Goal: Task Accomplishment & Management: Use online tool/utility

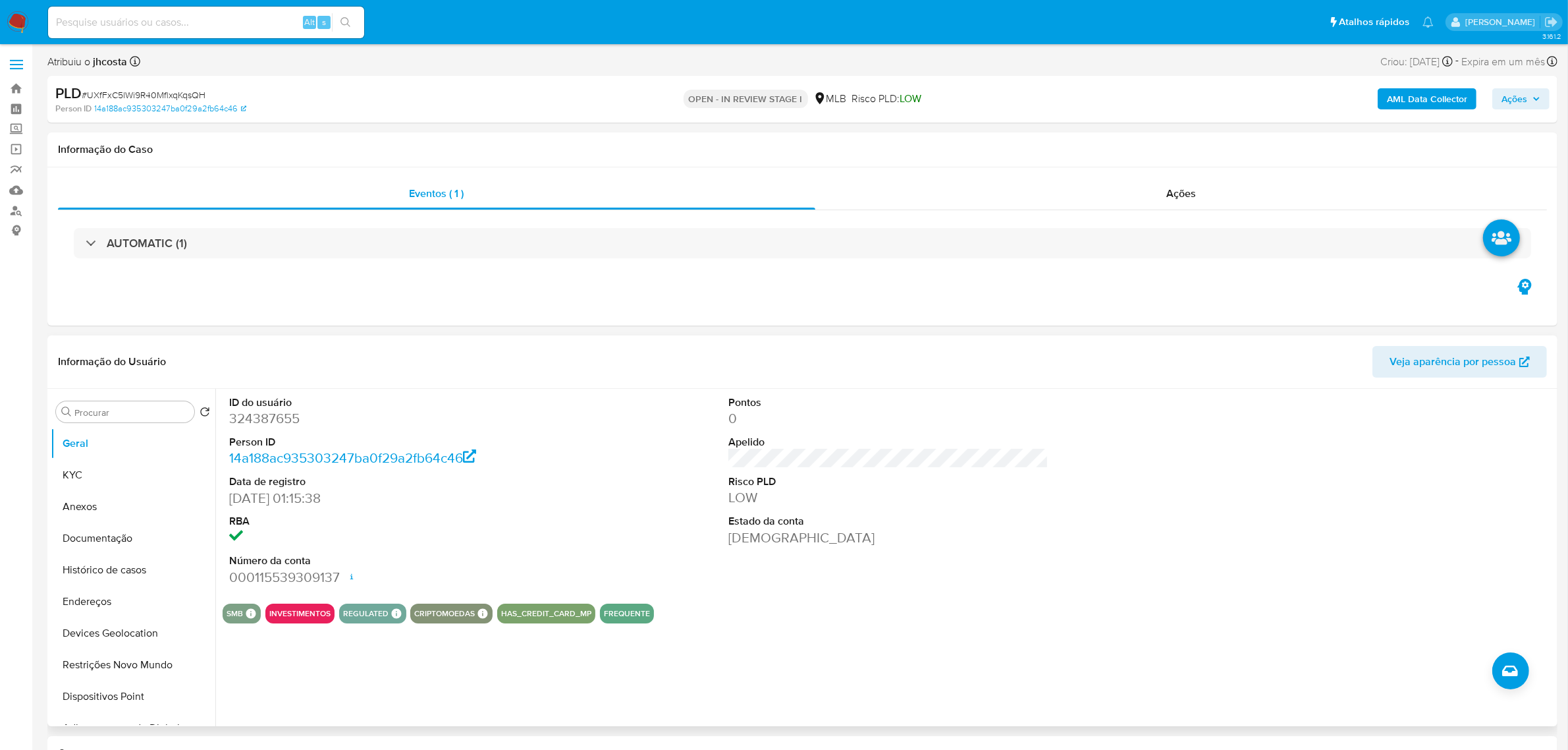
click at [263, 416] on dd "324387655" at bounding box center [389, 418] width 320 height 18
copy dd "324387655"
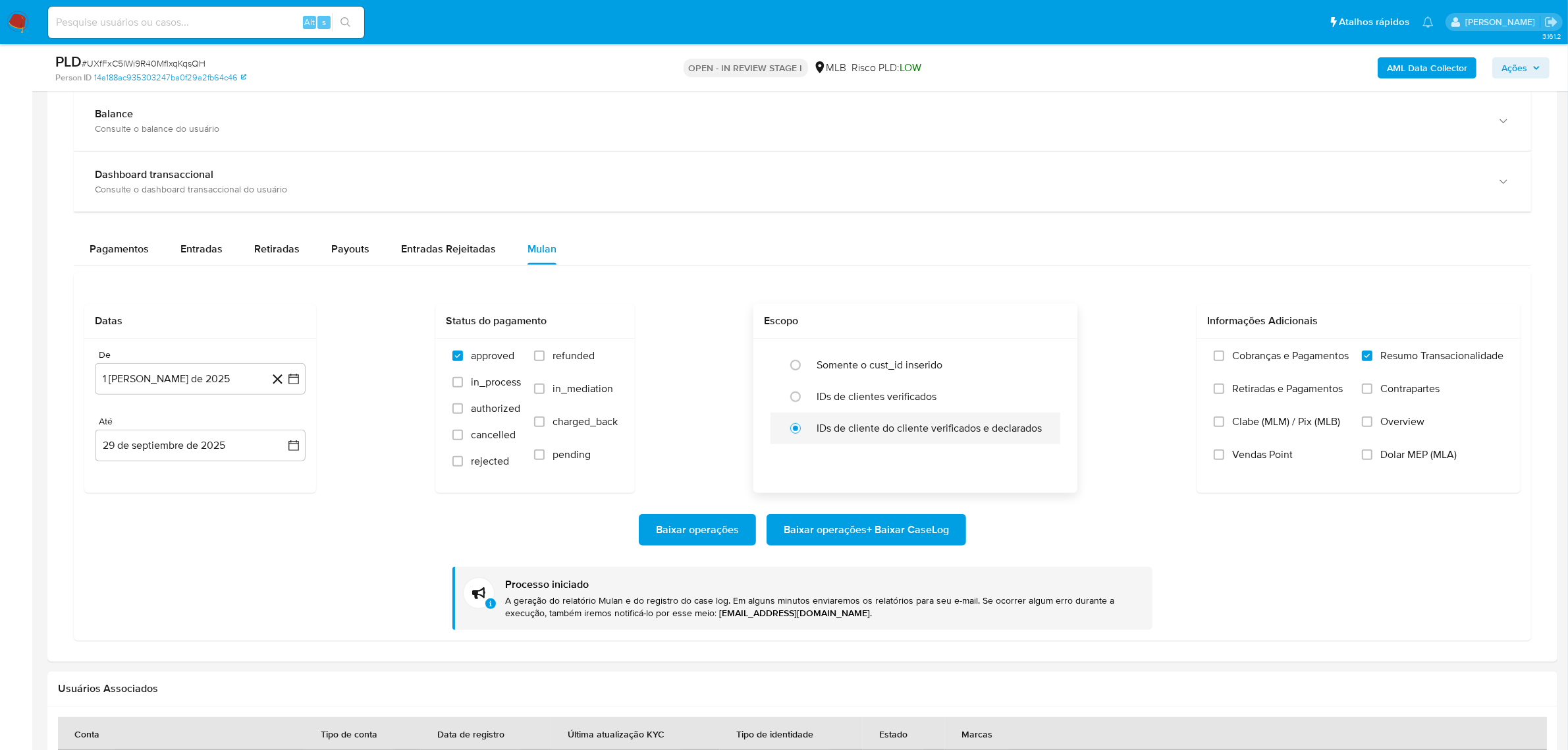
scroll to position [906, 0]
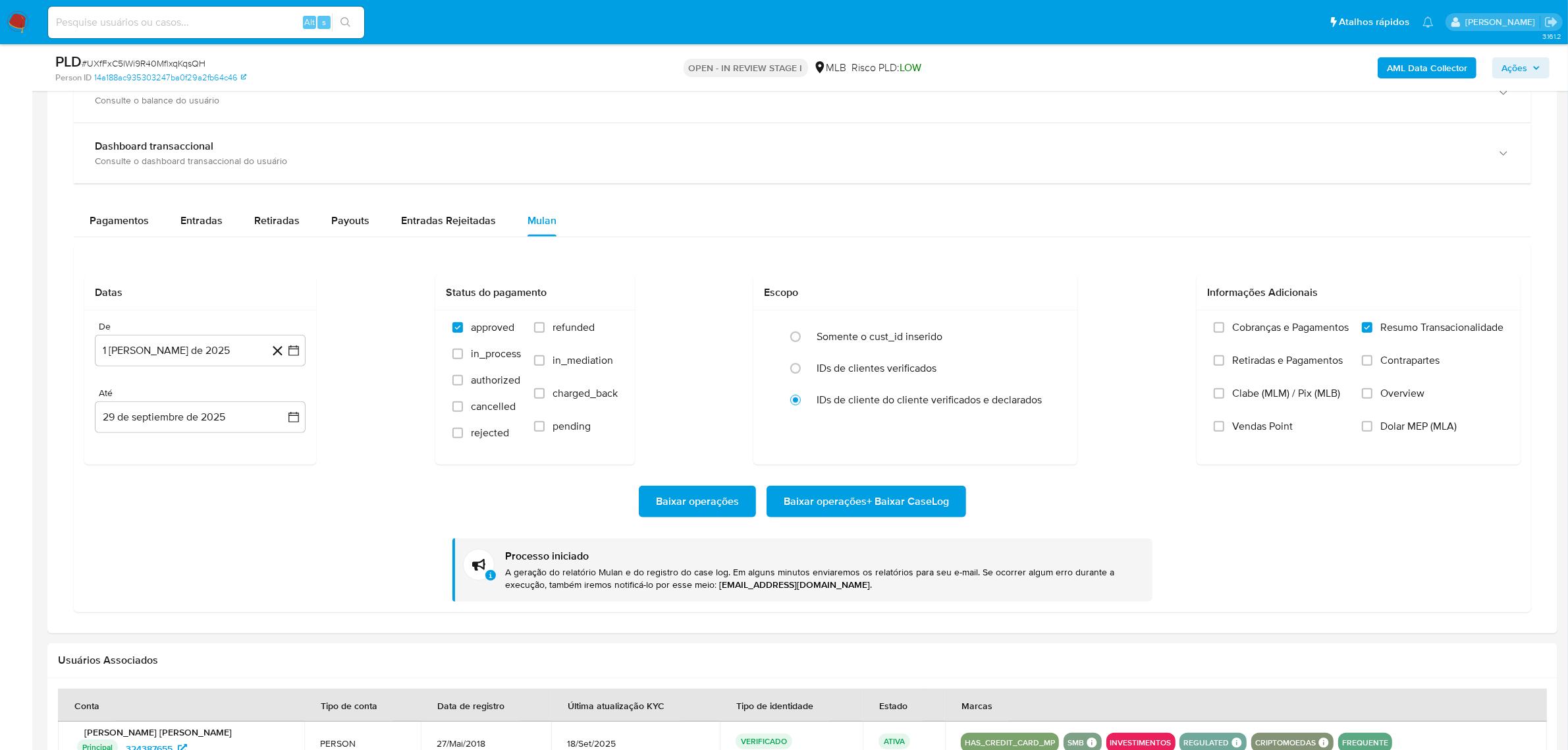
click at [903, 502] on span "Baixar operações + Baixar CaseLog" at bounding box center [866, 501] width 165 height 29
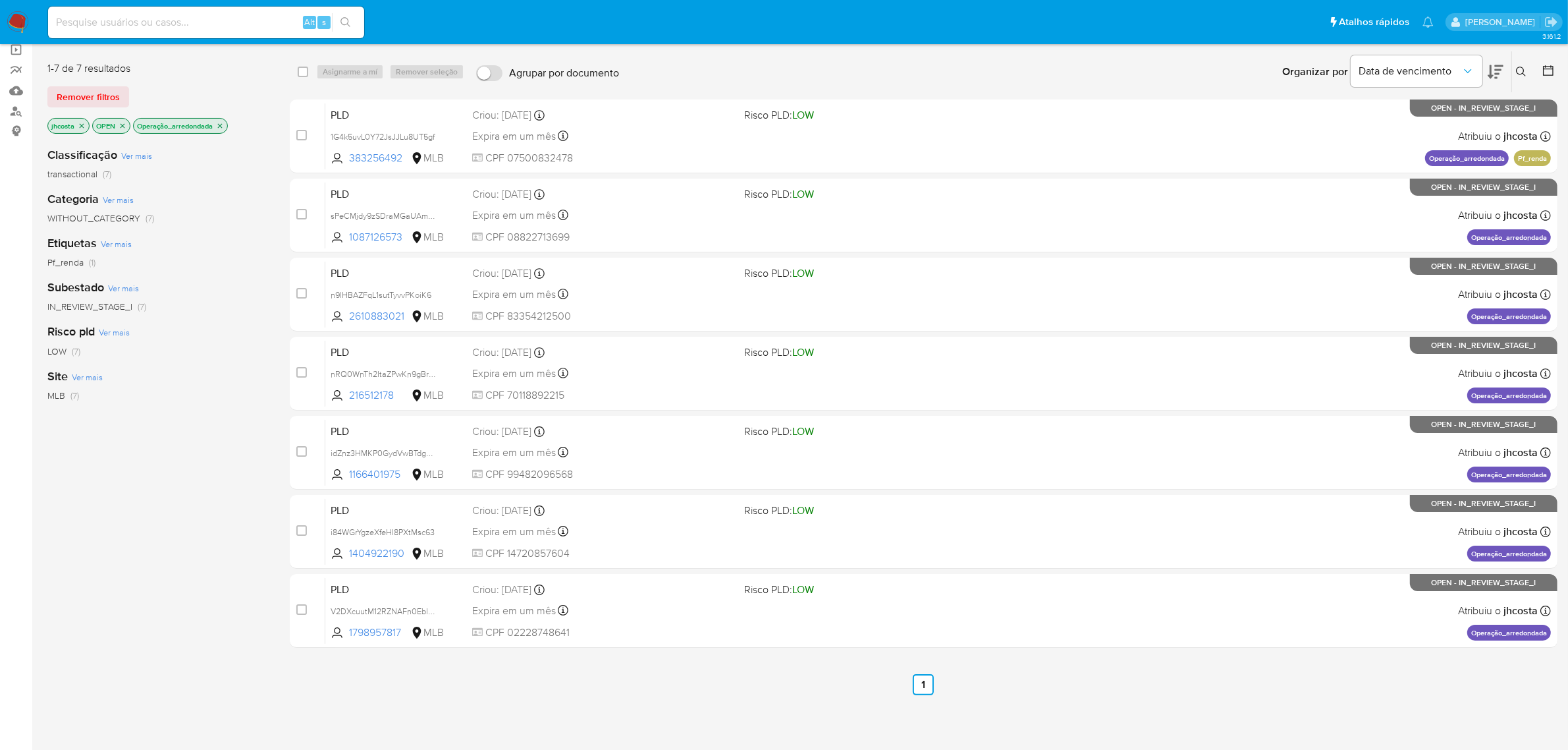
scroll to position [100, 0]
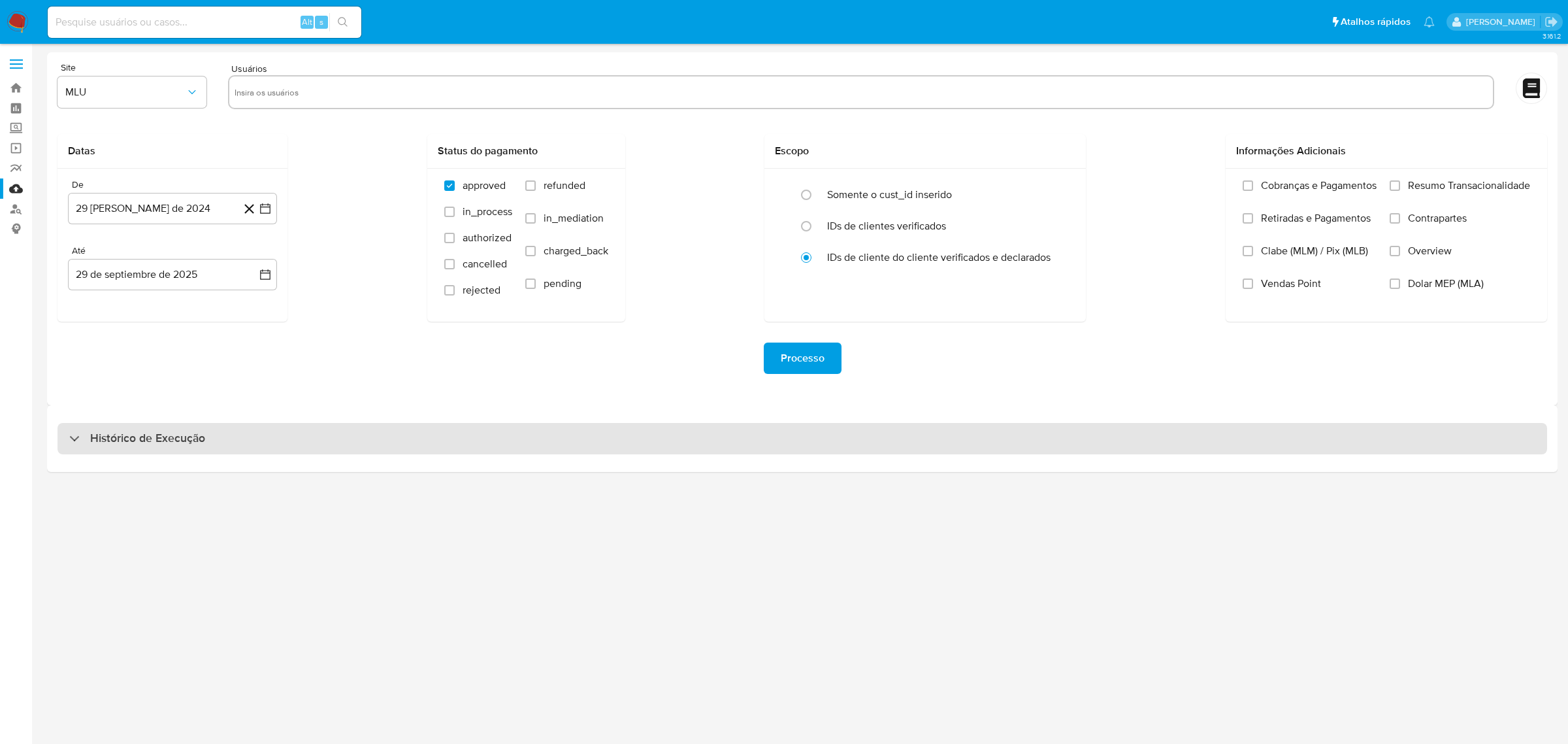
click at [730, 447] on div "Histórico de Execução" at bounding box center [802, 439] width 1489 height 31
select select "10"
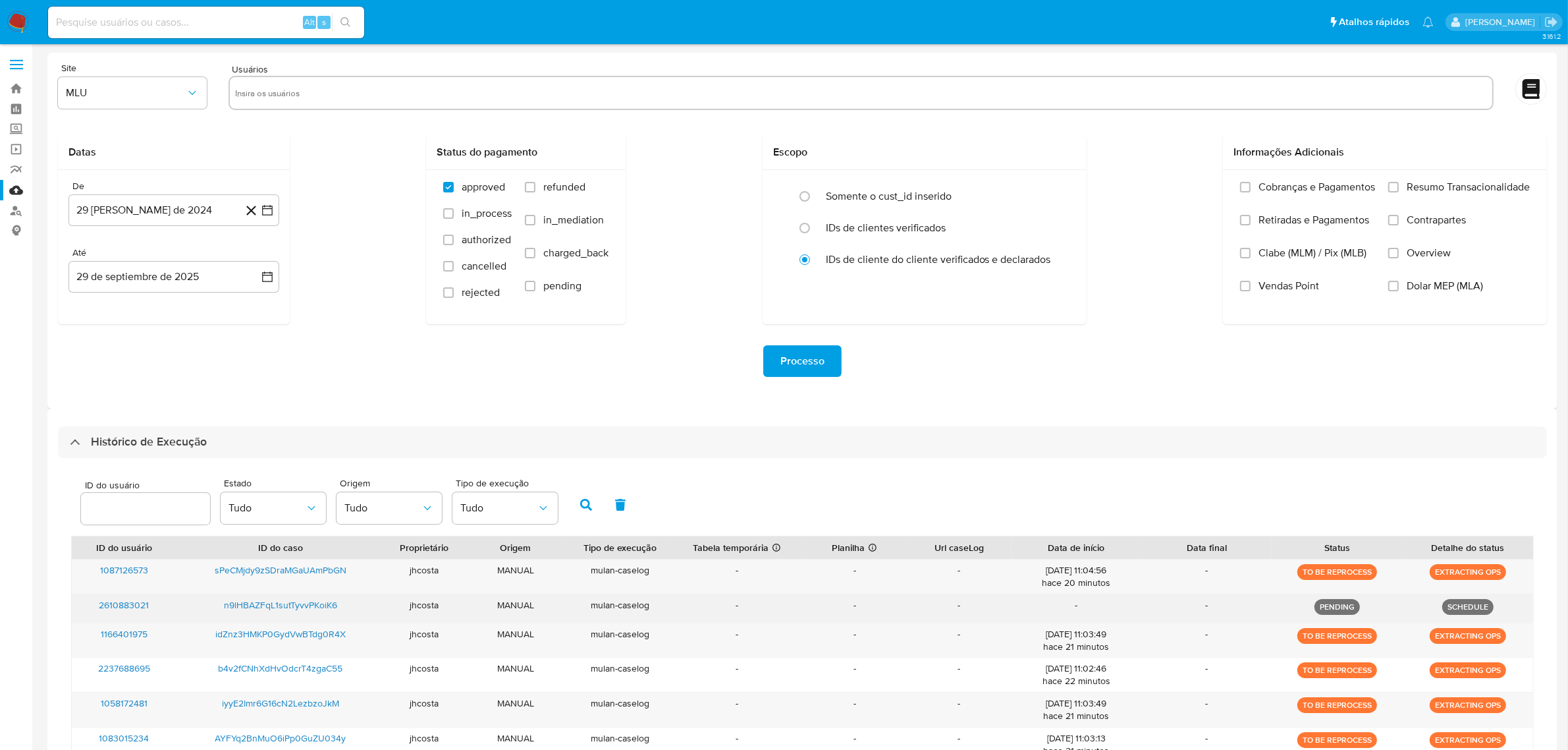
scroll to position [247, 0]
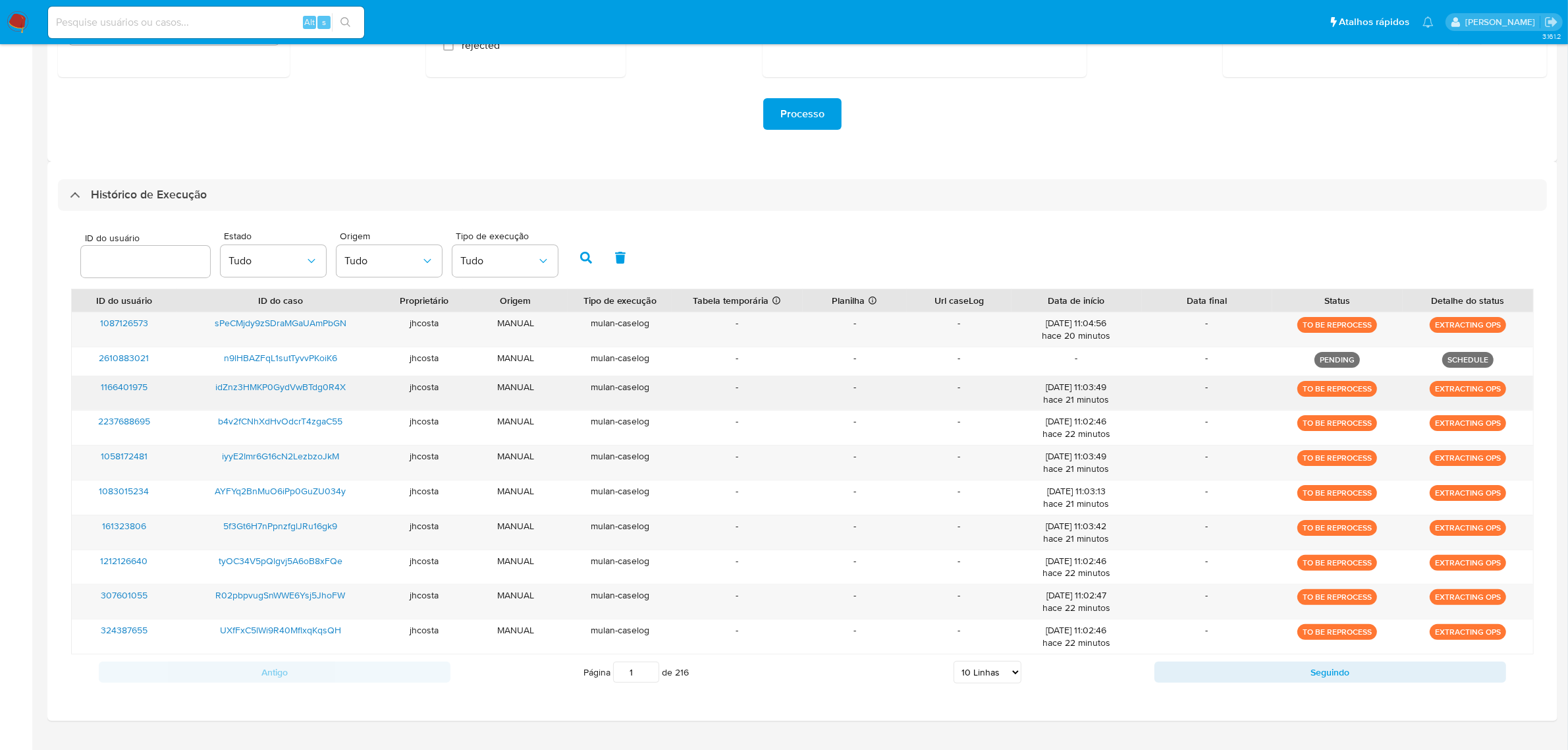
click at [1345, 391] on p "TO BE REPROCESS" at bounding box center [1337, 388] width 80 height 16
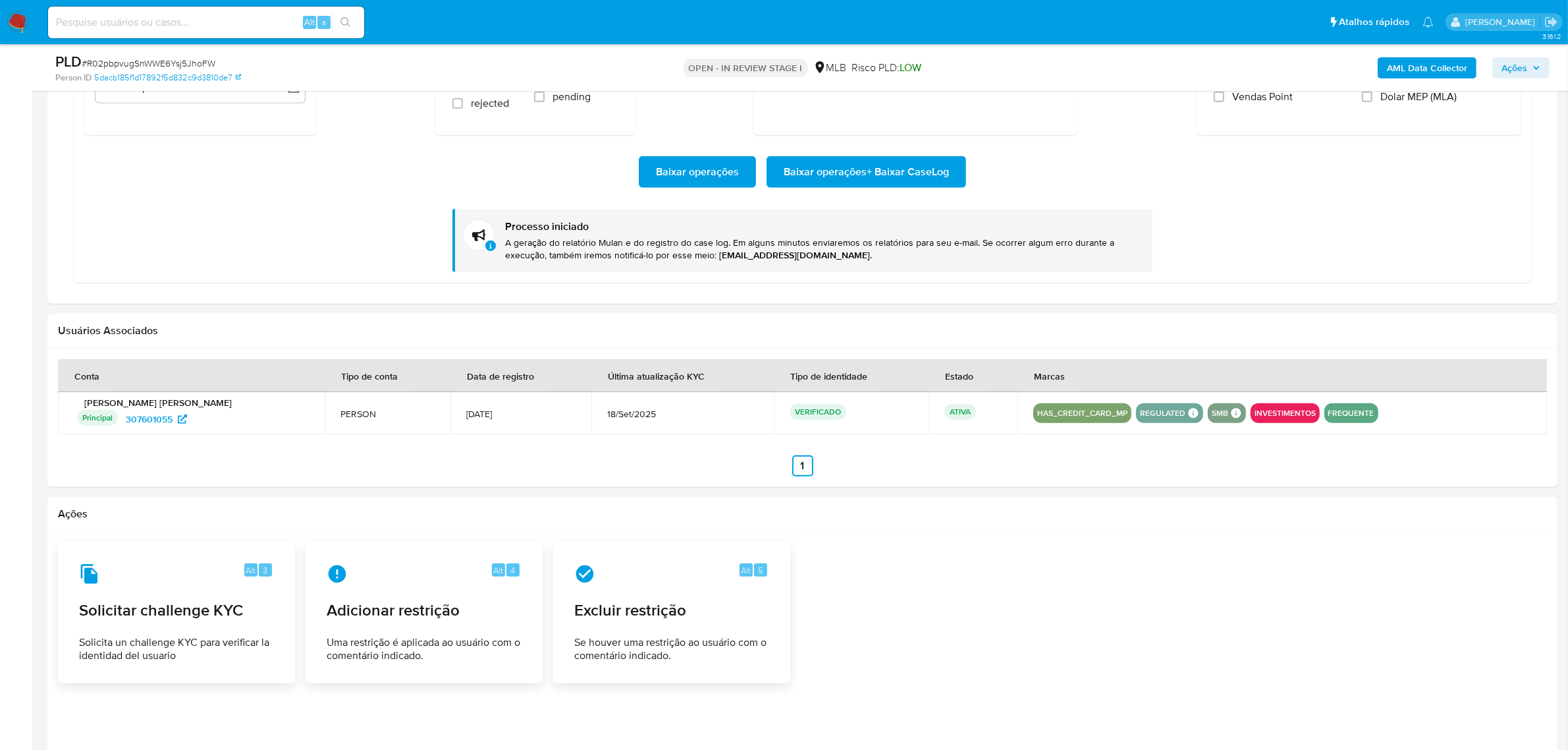
scroll to position [1235, 0]
click at [820, 179] on span "Baixar operações + Baixar CaseLog" at bounding box center [866, 172] width 165 height 29
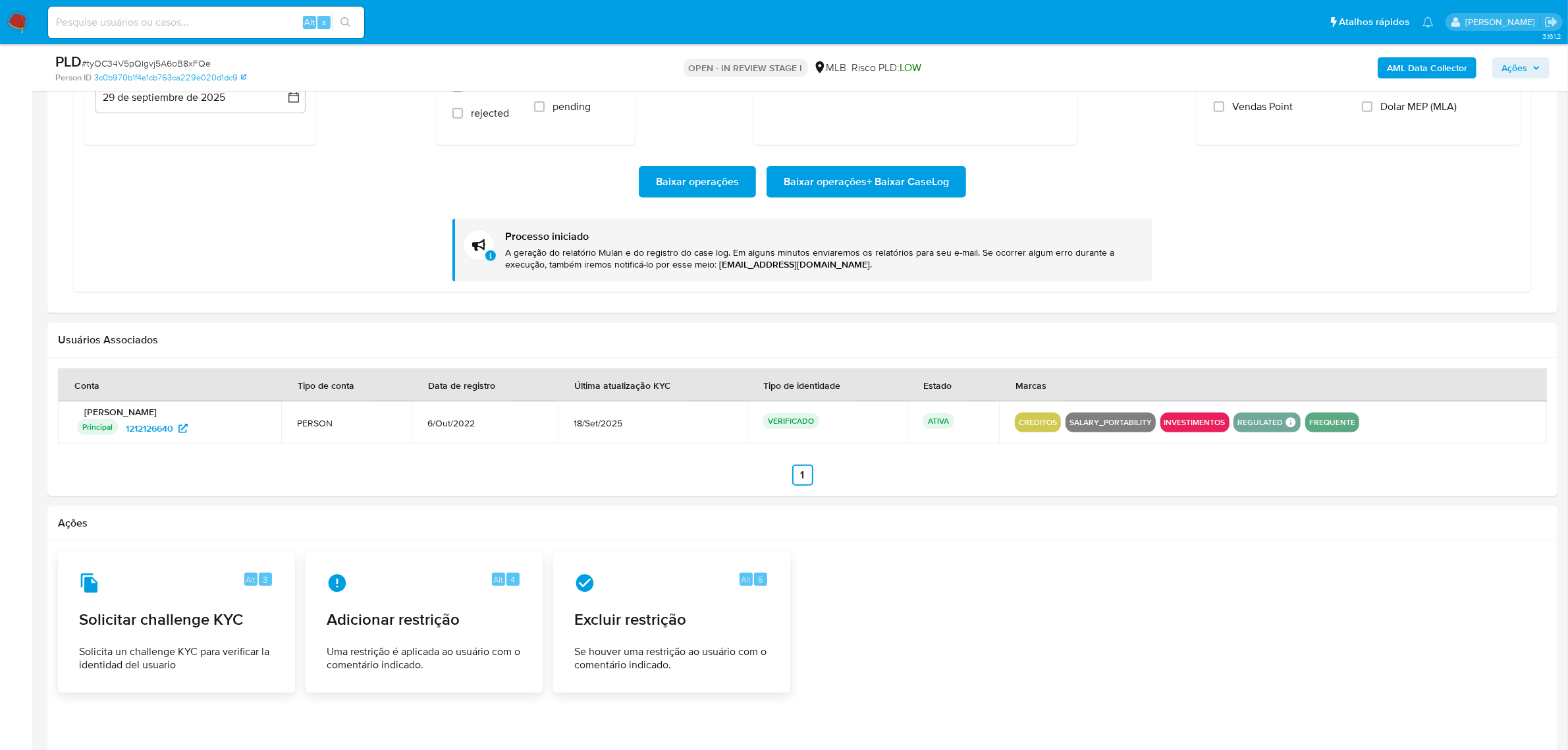
scroll to position [1235, 0]
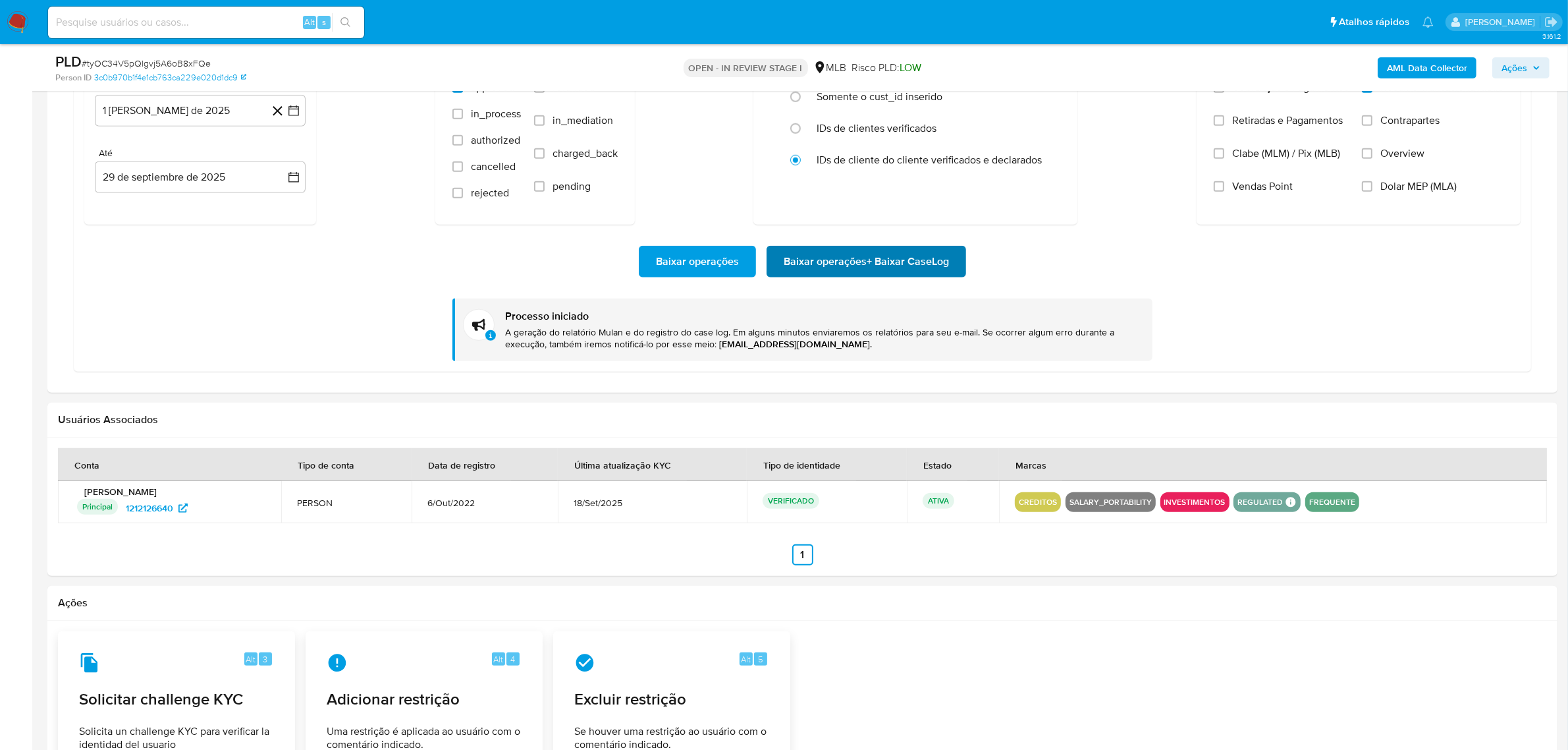
click at [867, 261] on span "Baixar operações + Baixar CaseLog" at bounding box center [866, 261] width 165 height 29
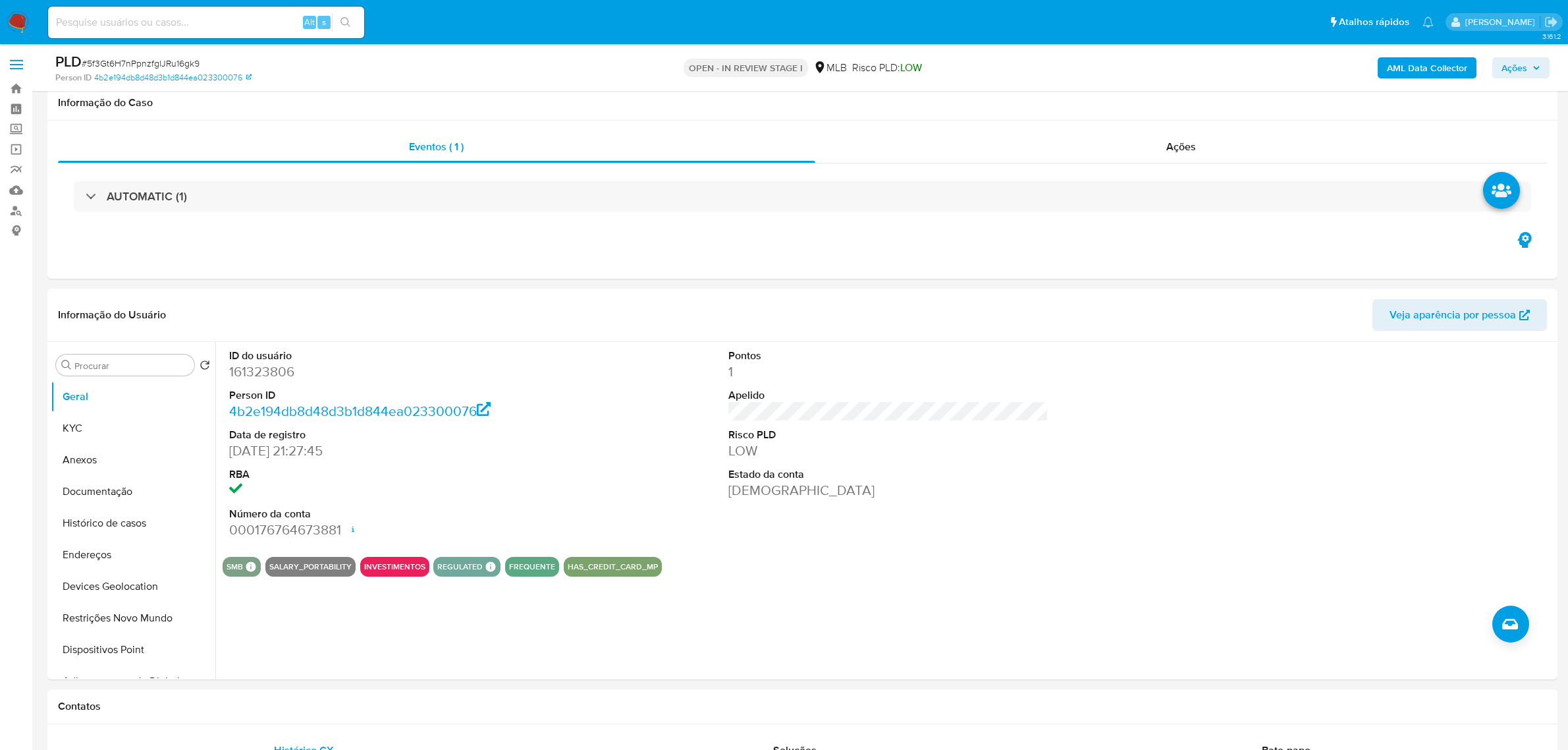
scroll to position [1318, 0]
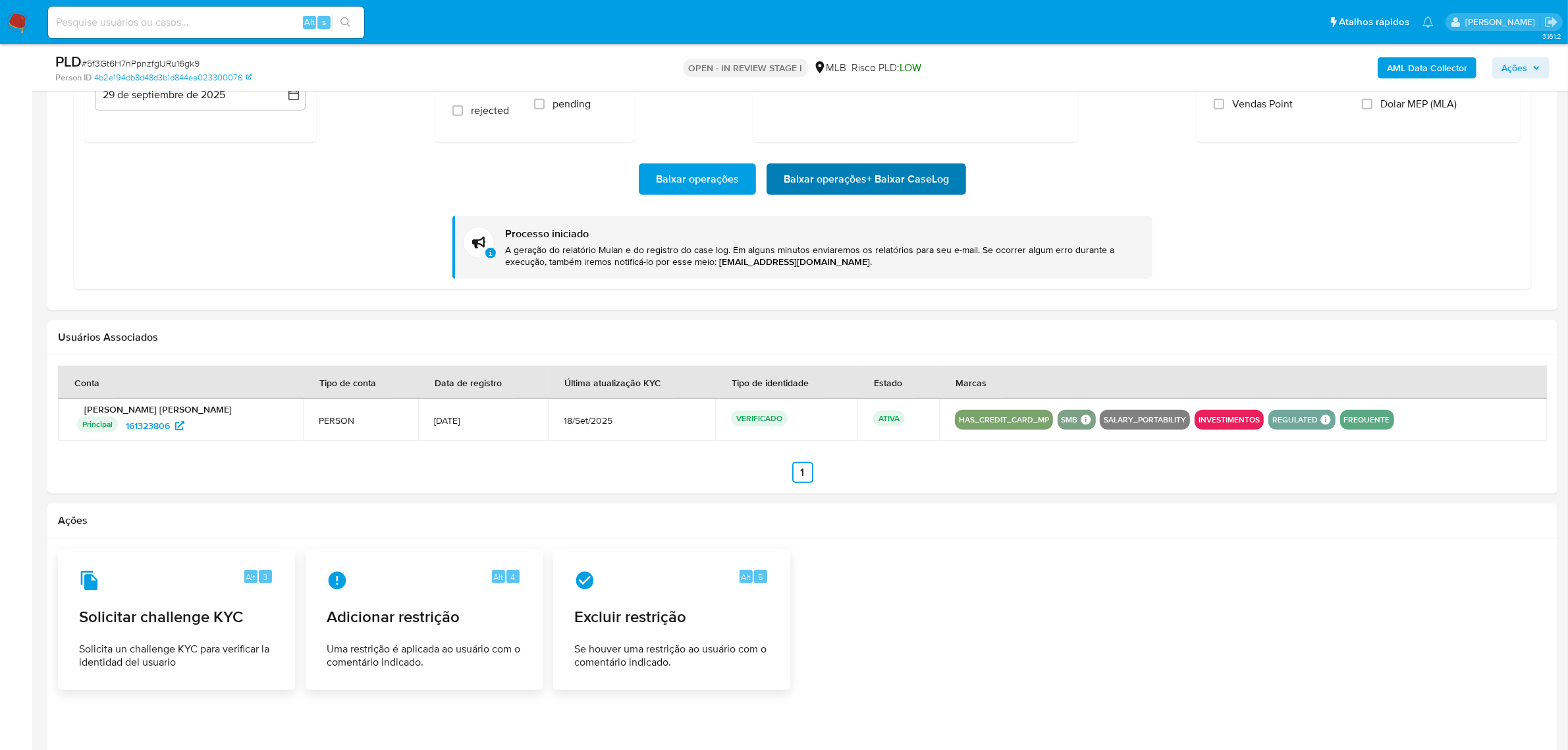
click at [838, 194] on span "Baixar operações + Baixar CaseLog" at bounding box center [866, 179] width 165 height 29
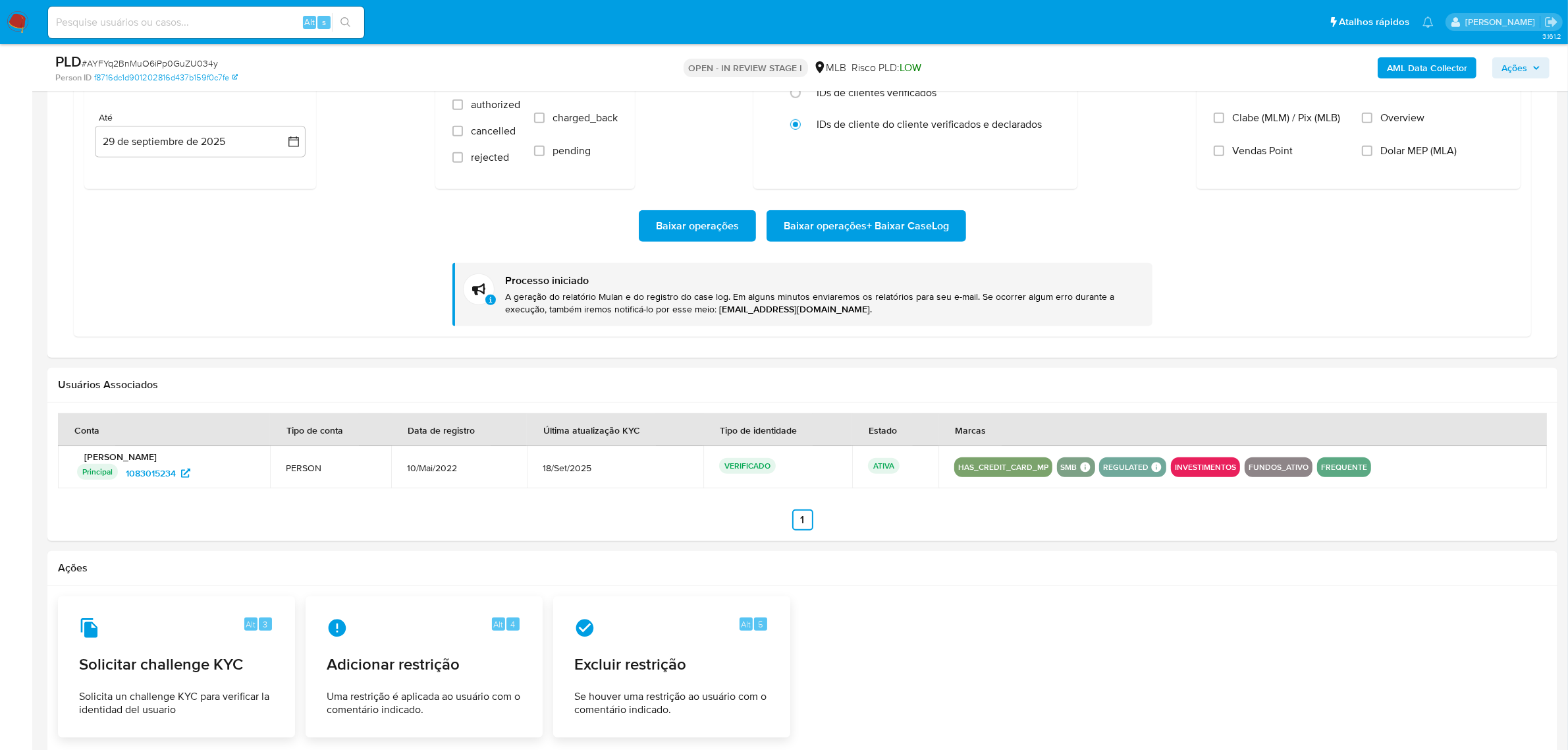
scroll to position [1153, 0]
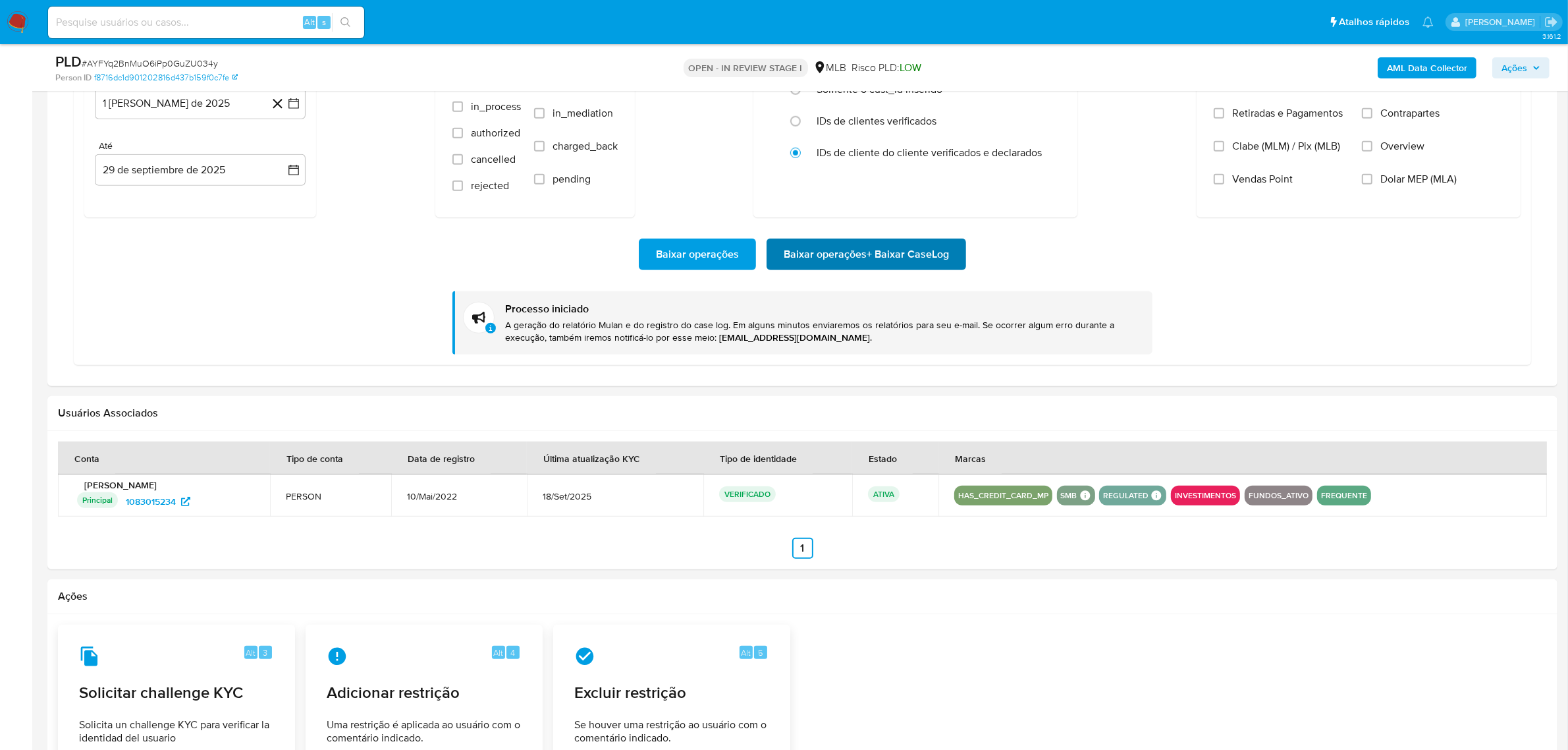
click at [848, 254] on span "Baixar operações + Baixar CaseLog" at bounding box center [866, 254] width 165 height 29
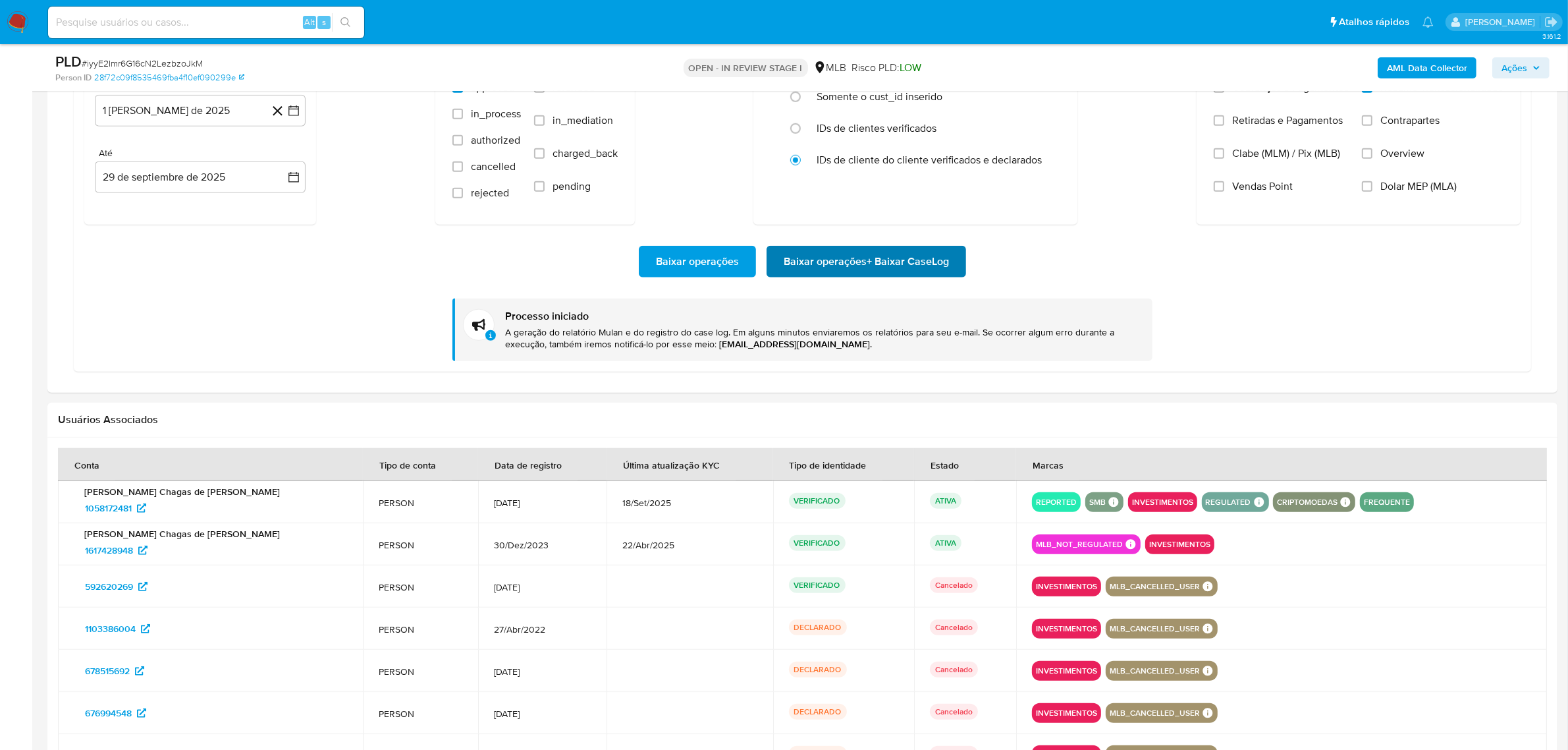
click at [868, 276] on span "Baixar operações + Baixar CaseLog" at bounding box center [866, 261] width 165 height 29
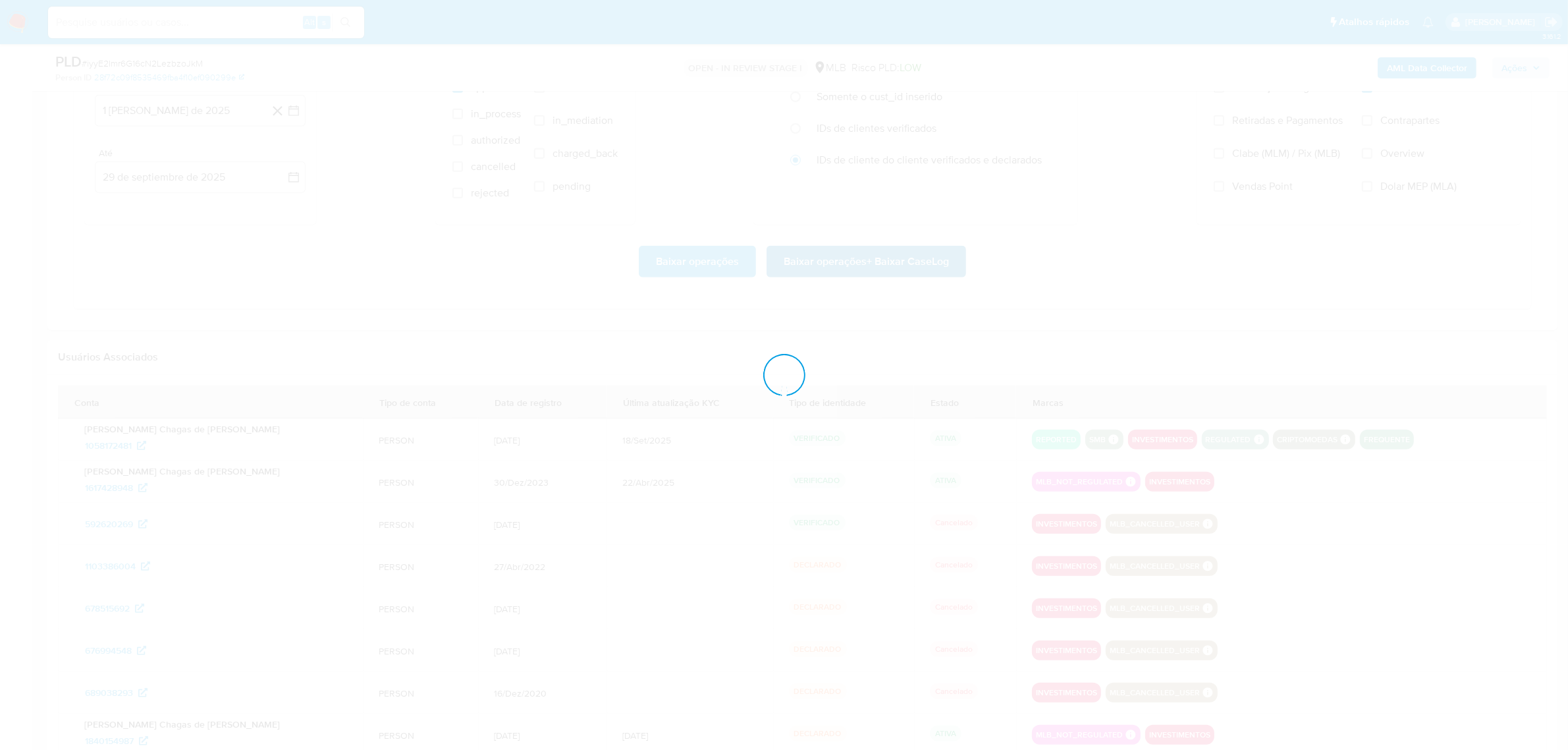
scroll to position [1235, 0]
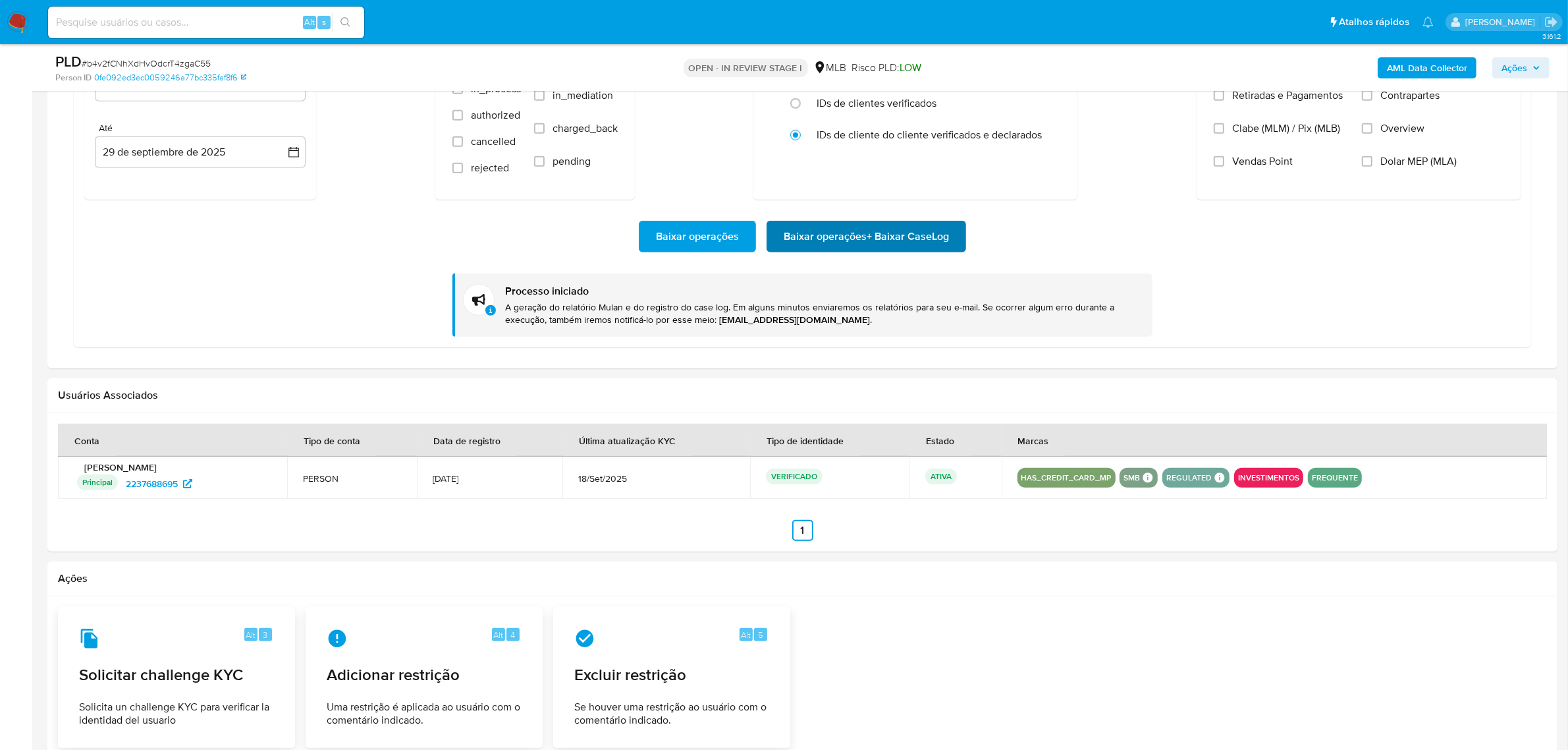
scroll to position [1153, 0]
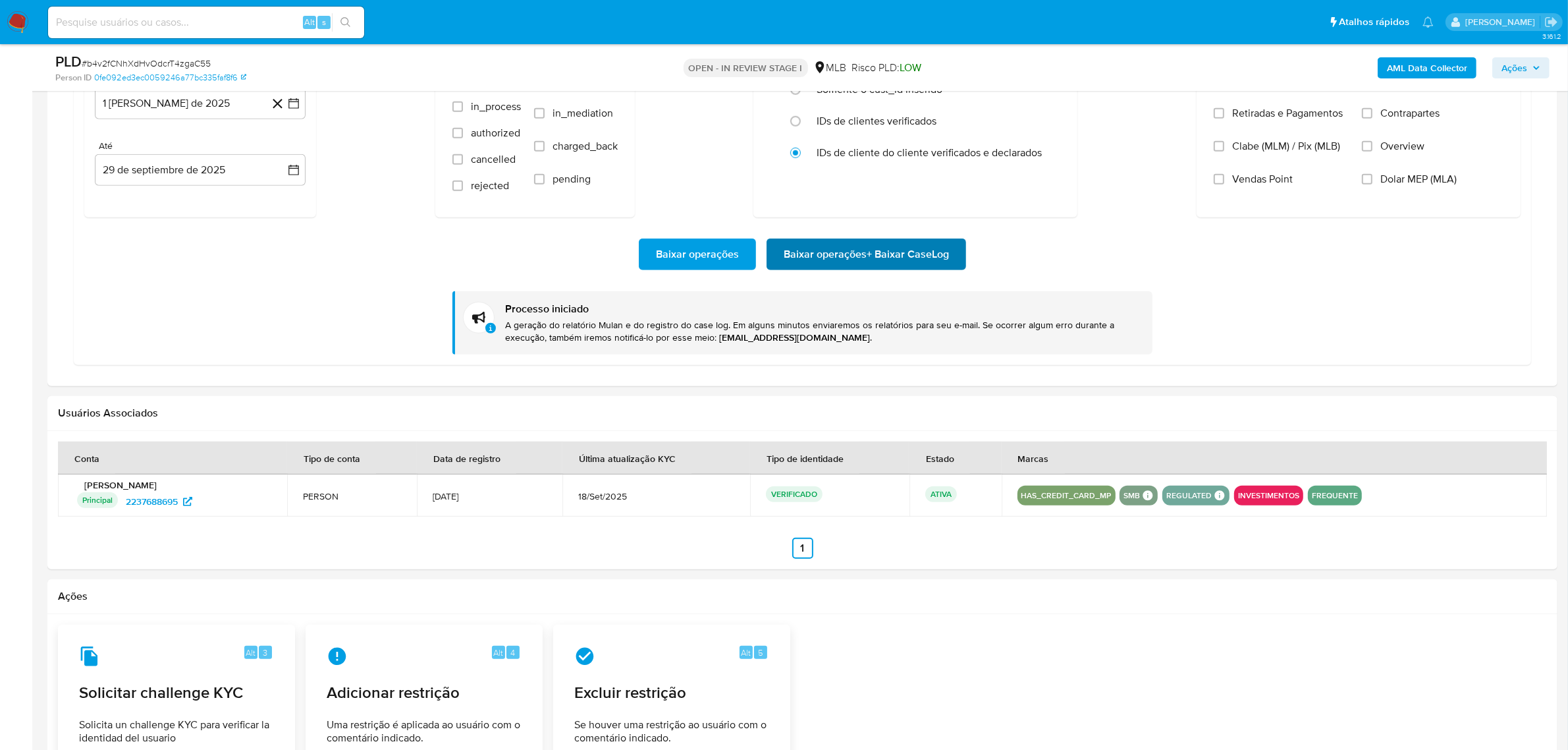
click at [874, 246] on span "Baixar operações + Baixar CaseLog" at bounding box center [866, 254] width 165 height 29
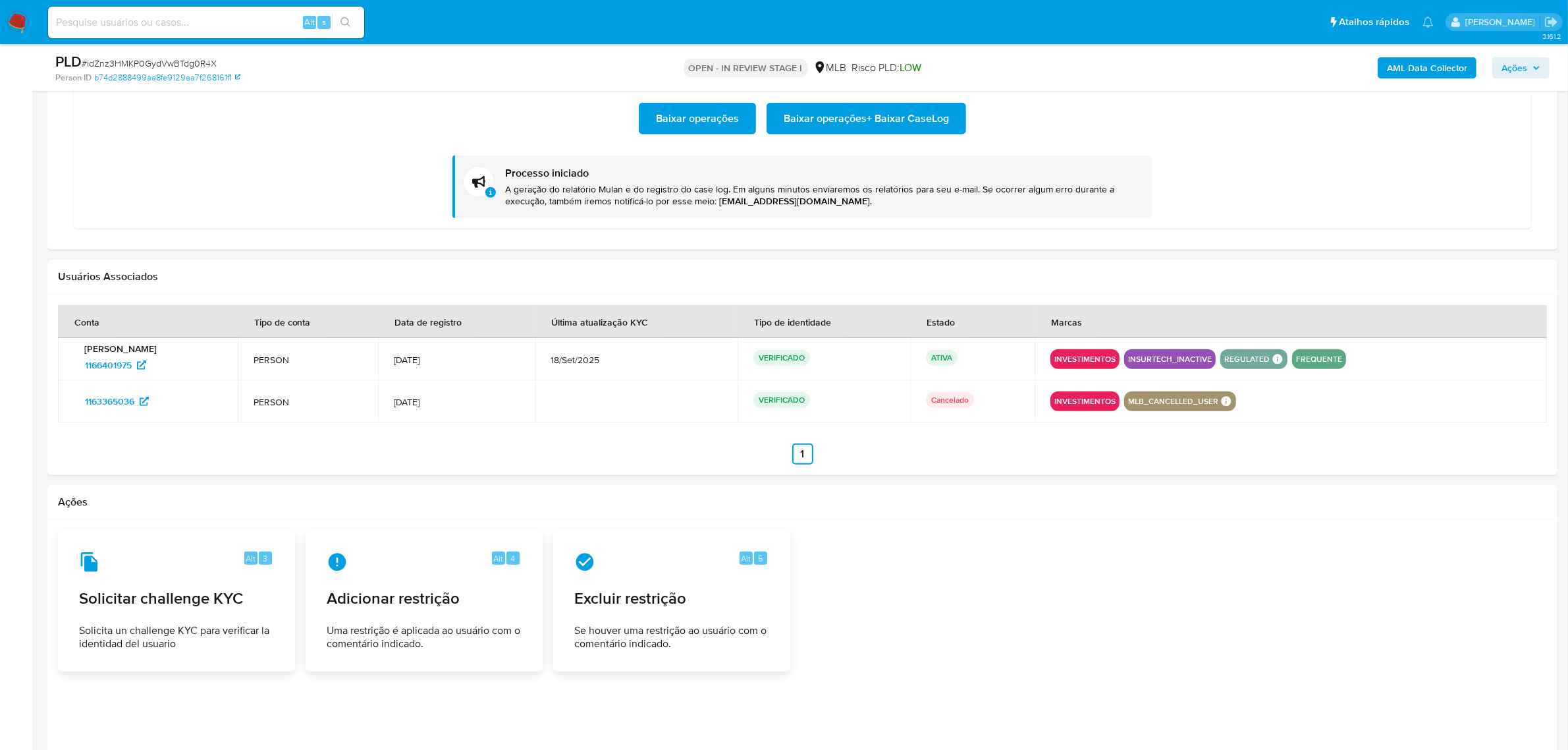
scroll to position [1400, 0]
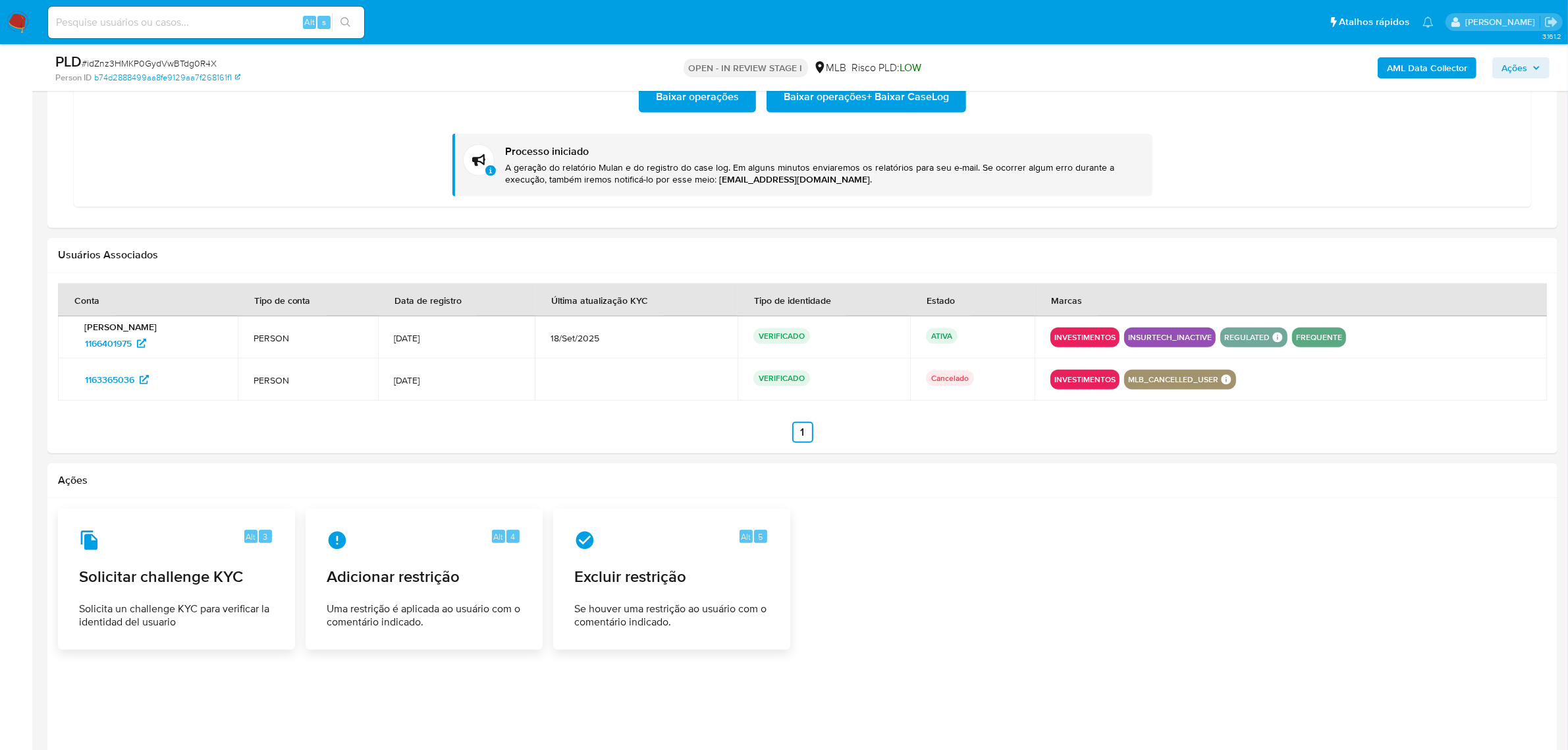
click at [855, 90] on div "PLD # idZnz3HMKP0GydVwBTdg0R4X Person ID b74d2888499aa8fe9129aa7f268161f1 OPEN …" at bounding box center [803, 68] width 1510 height 47
click at [860, 102] on span "Baixar operações + Baixar CaseLog" at bounding box center [866, 97] width 165 height 29
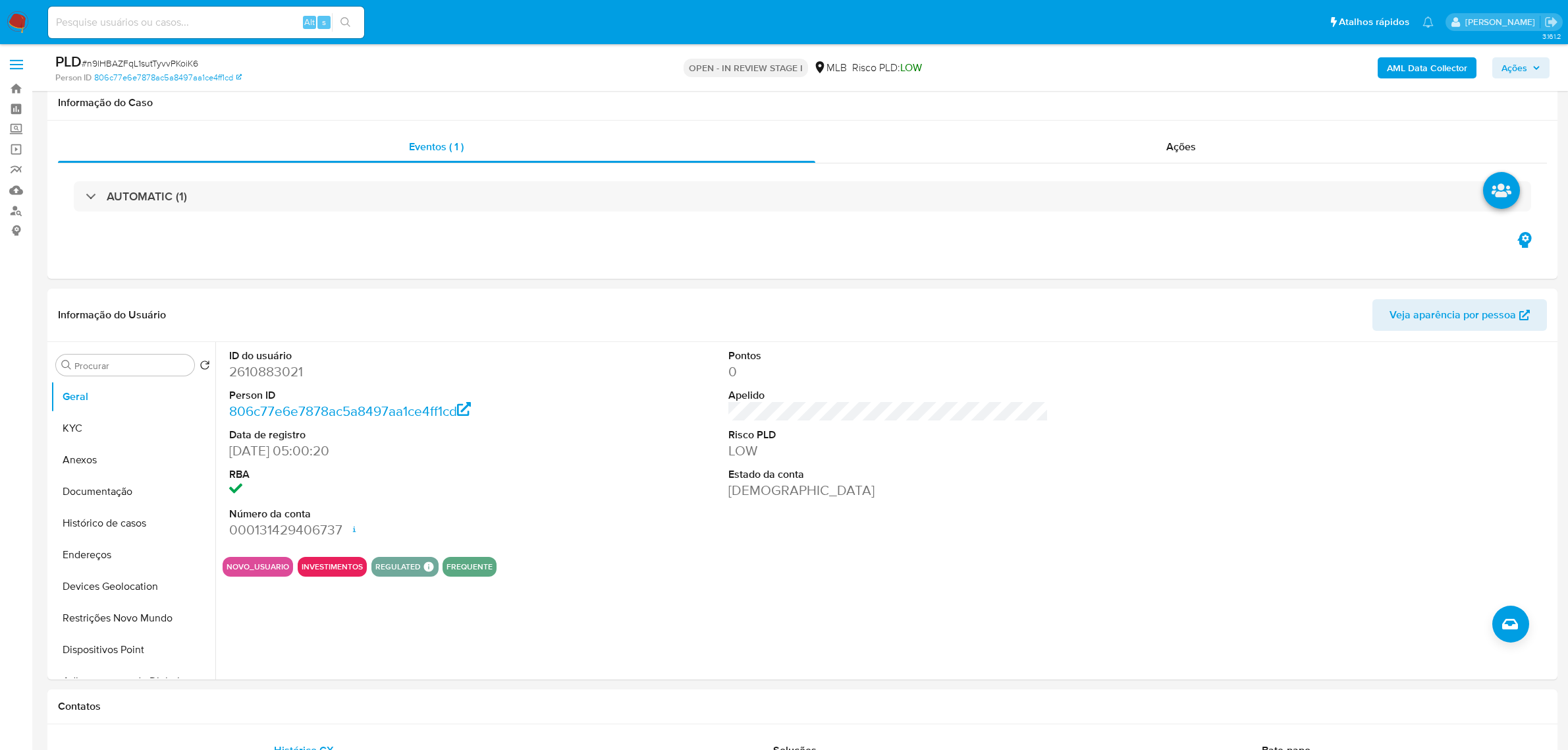
scroll to position [1153, 0]
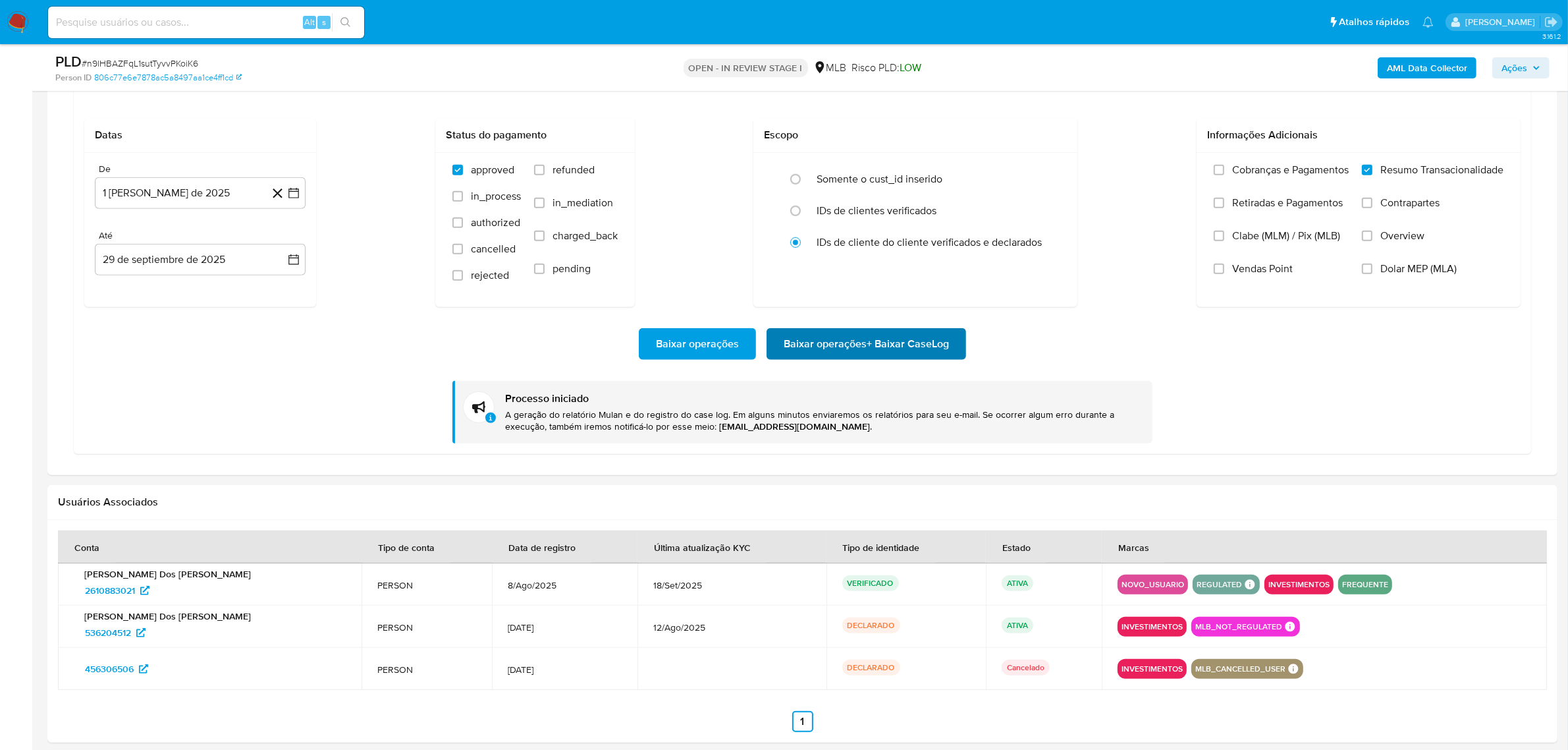
click at [877, 334] on span "Baixar operações + Baixar CaseLog" at bounding box center [866, 344] width 165 height 29
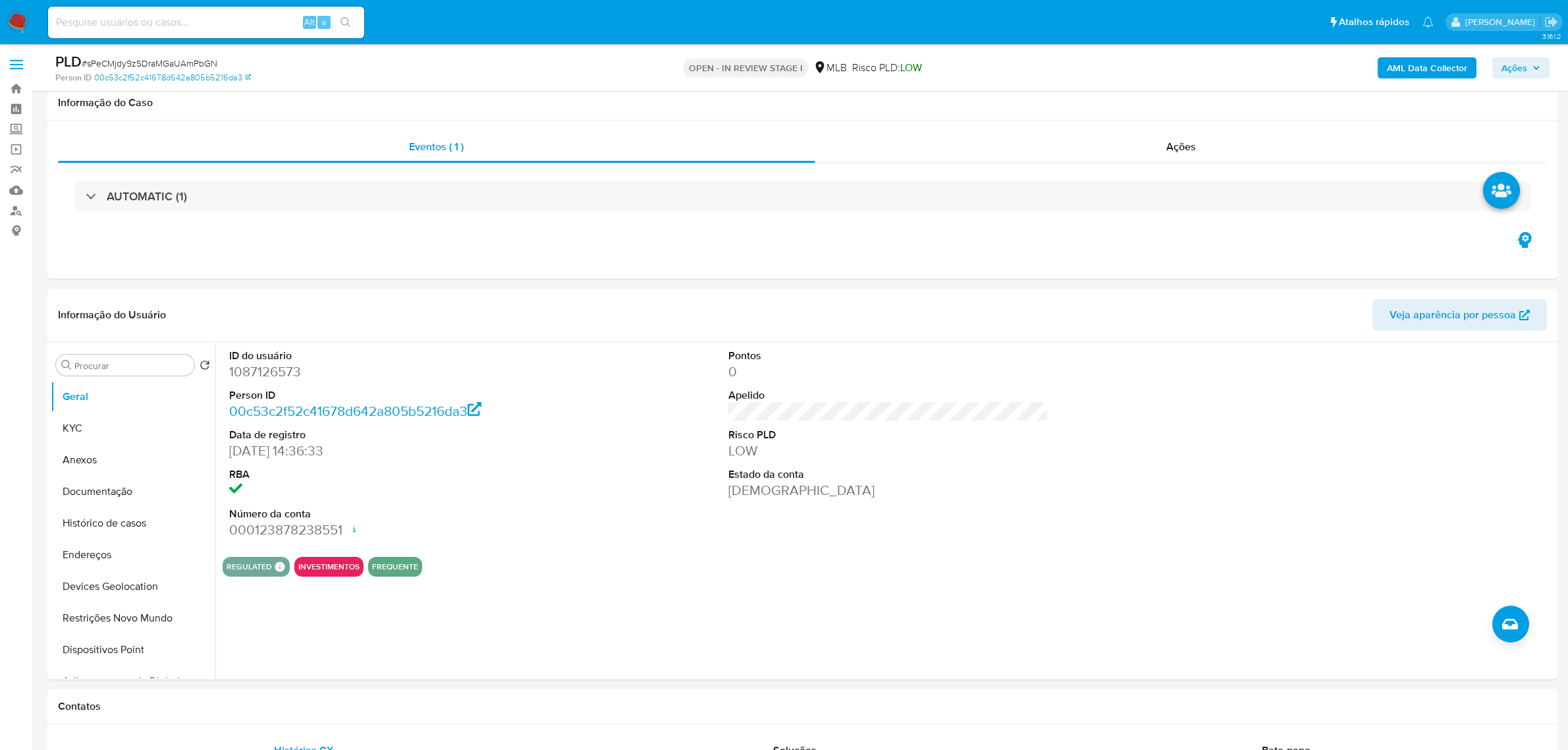
scroll to position [988, 0]
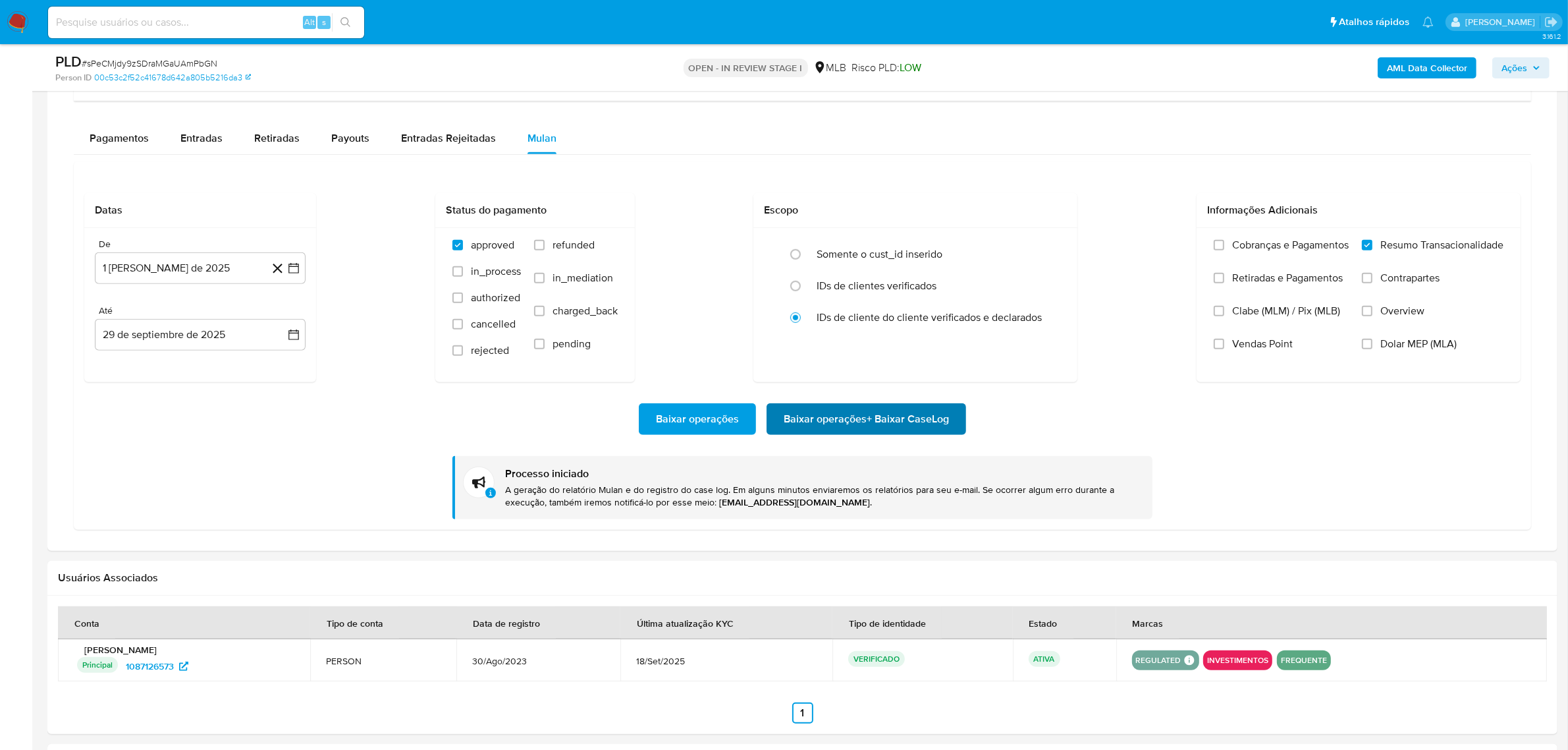
click at [855, 407] on span "Baixar operações + Baixar CaseLog" at bounding box center [866, 419] width 165 height 29
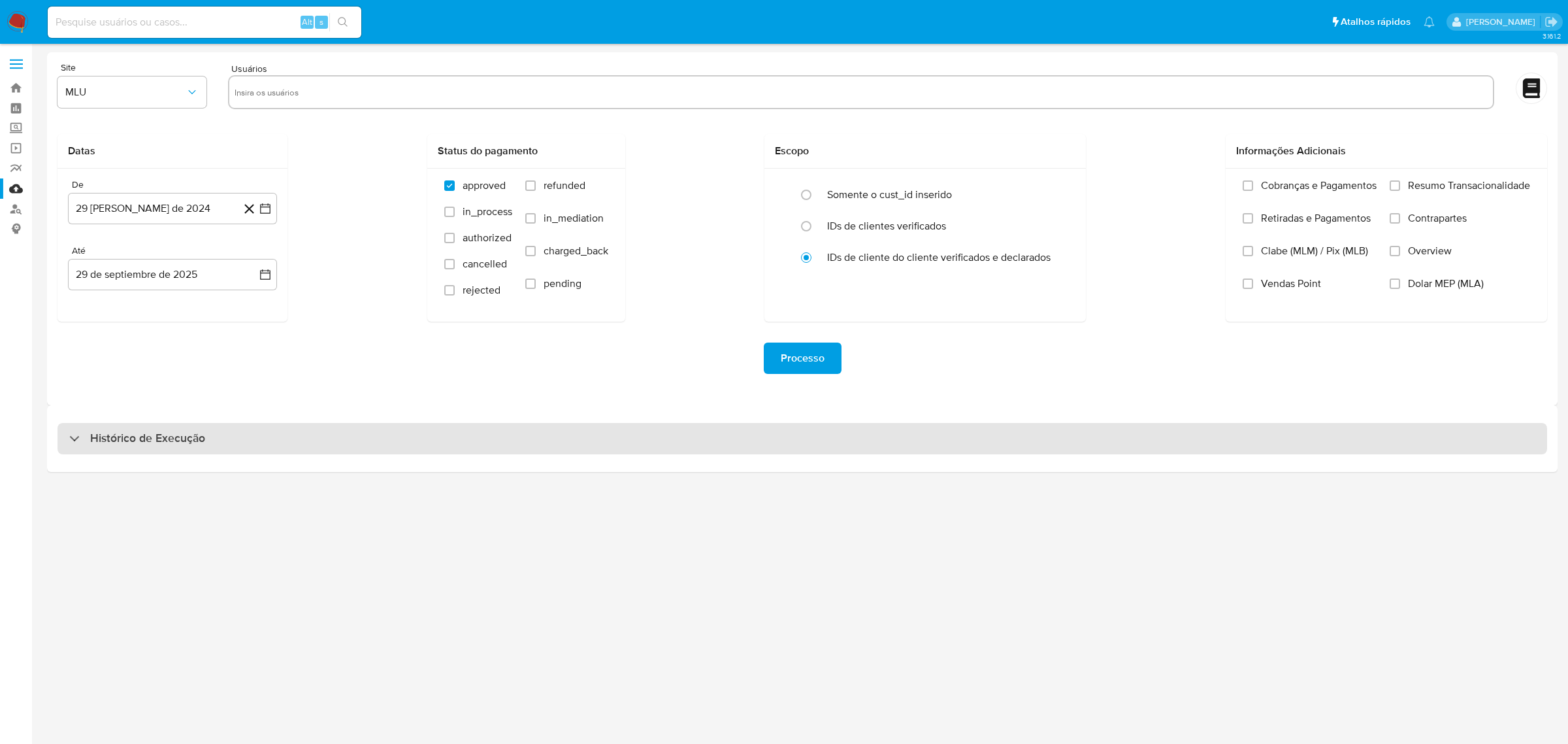
click at [514, 447] on div "Histórico de Execução" at bounding box center [802, 439] width 1489 height 31
select select "10"
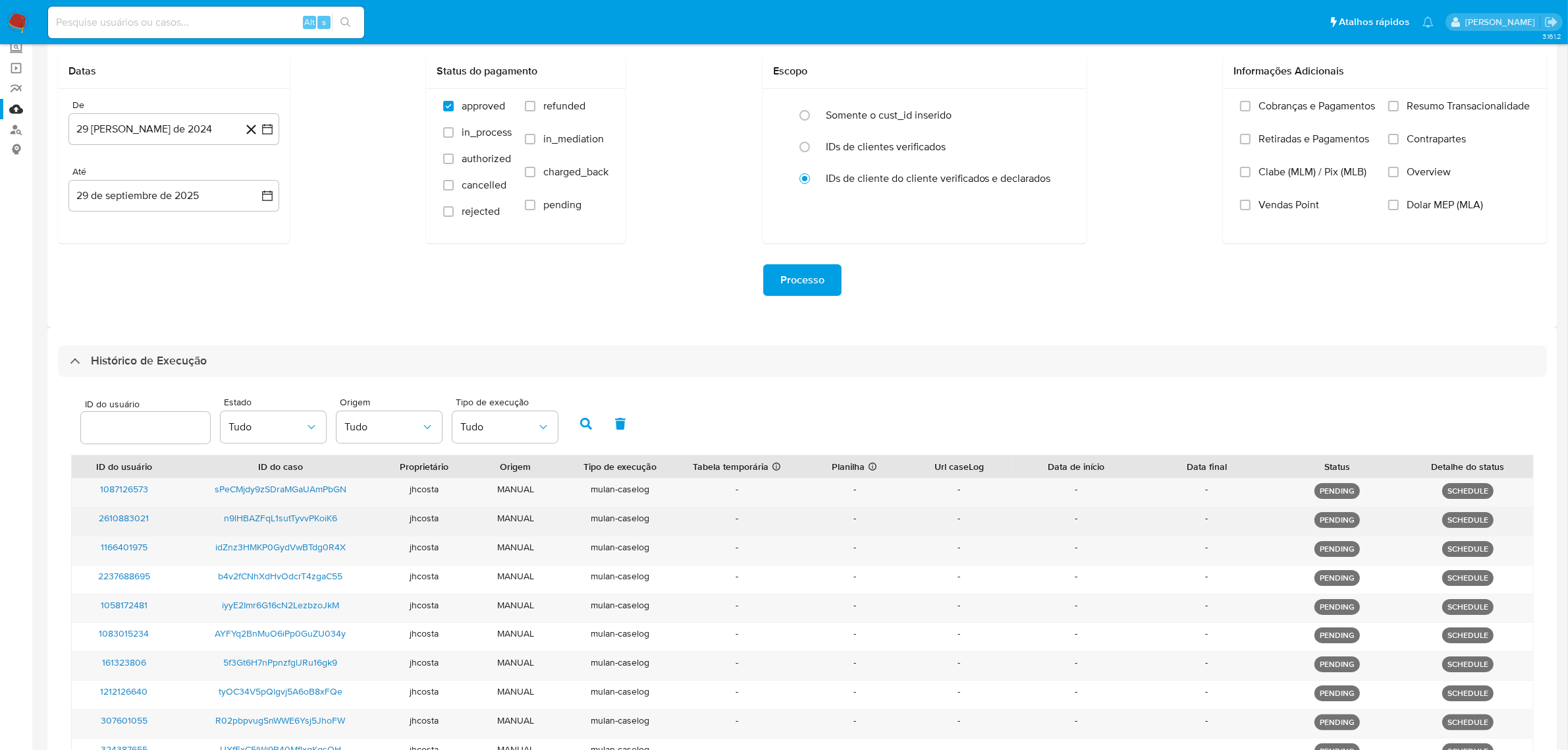
scroll to position [222, 0]
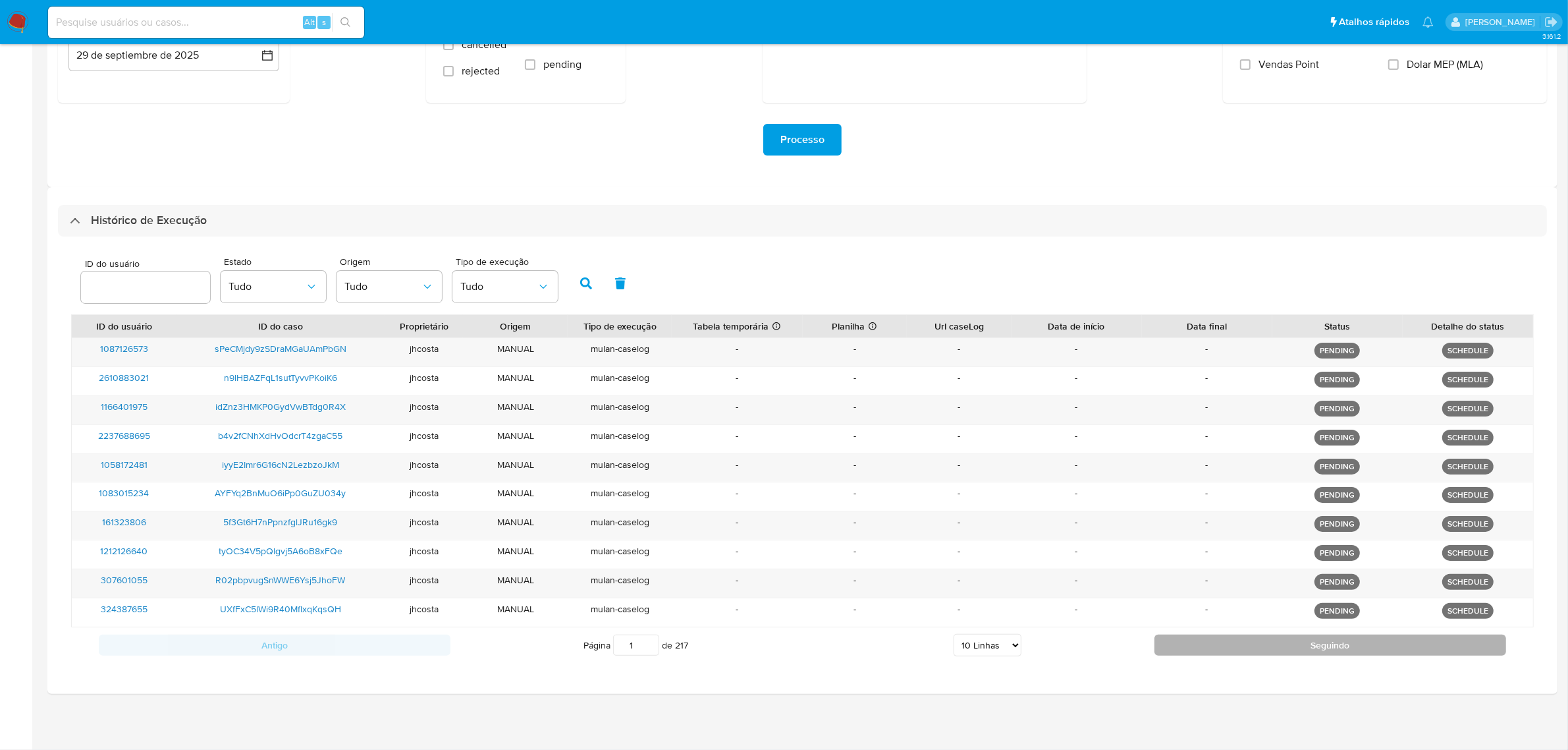
click at [1242, 650] on button "Seguindo" at bounding box center [1330, 645] width 352 height 21
type input "2"
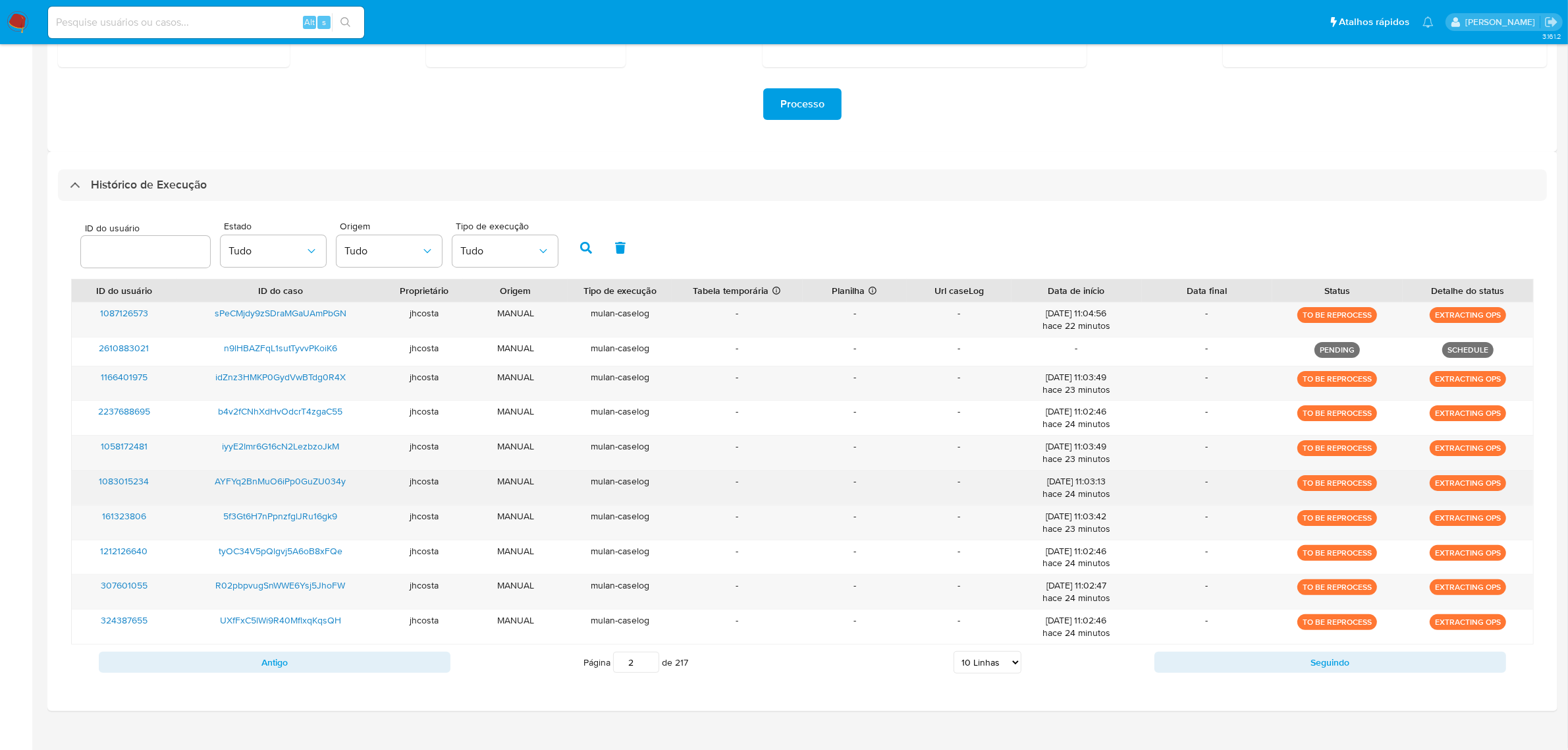
scroll to position [274, 0]
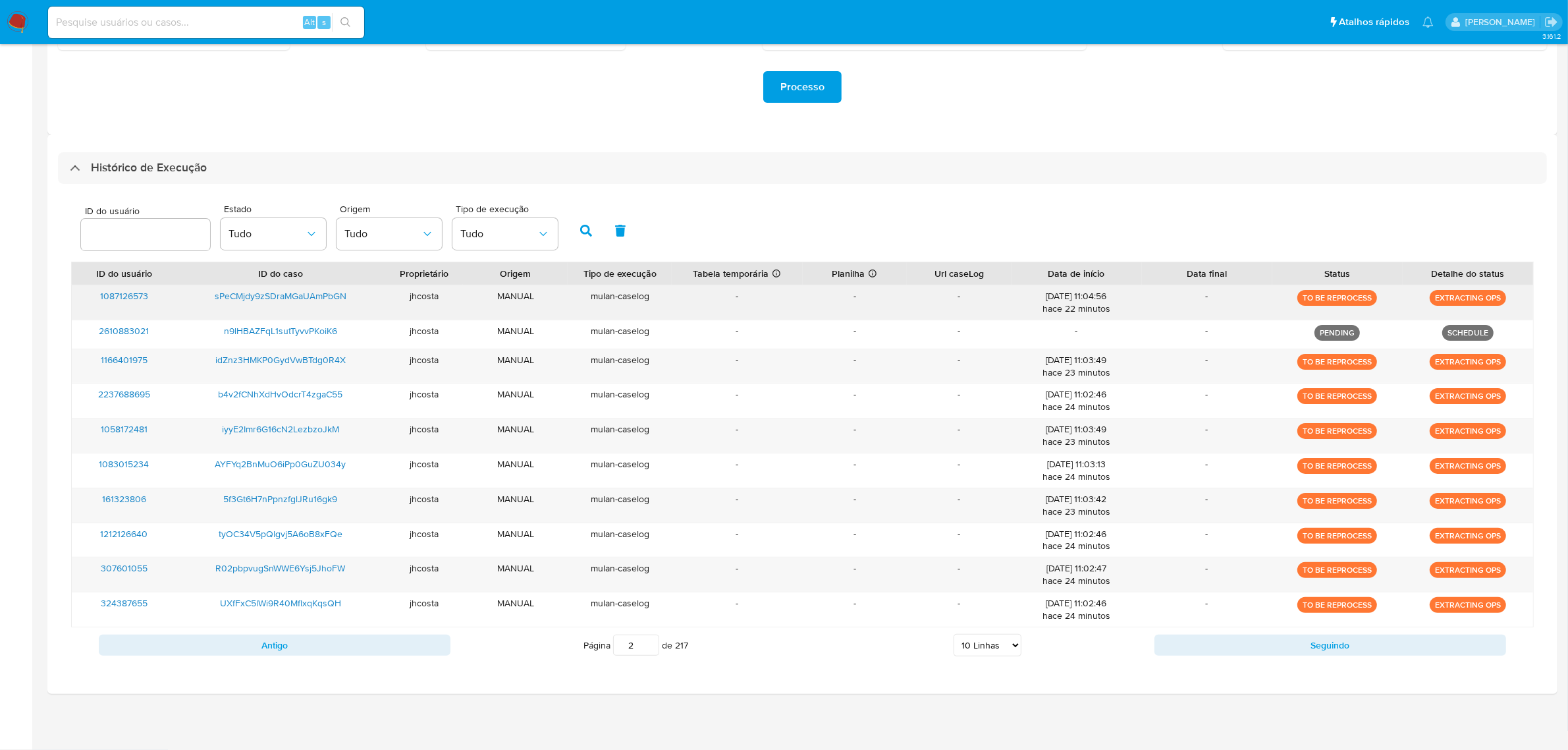
drag, startPoint x: 1033, startPoint y: 312, endPoint x: 1144, endPoint y: 311, distance: 111.0
click at [1146, 310] on div "1087126573 sPeCMjdy9zSDraMGaUAmPbGN jhcosta MANUAL mulan-caselog - - - 29/09/20…" at bounding box center [802, 302] width 1461 height 34
click at [1243, 650] on button "Seguindo" at bounding box center [1330, 645] width 352 height 21
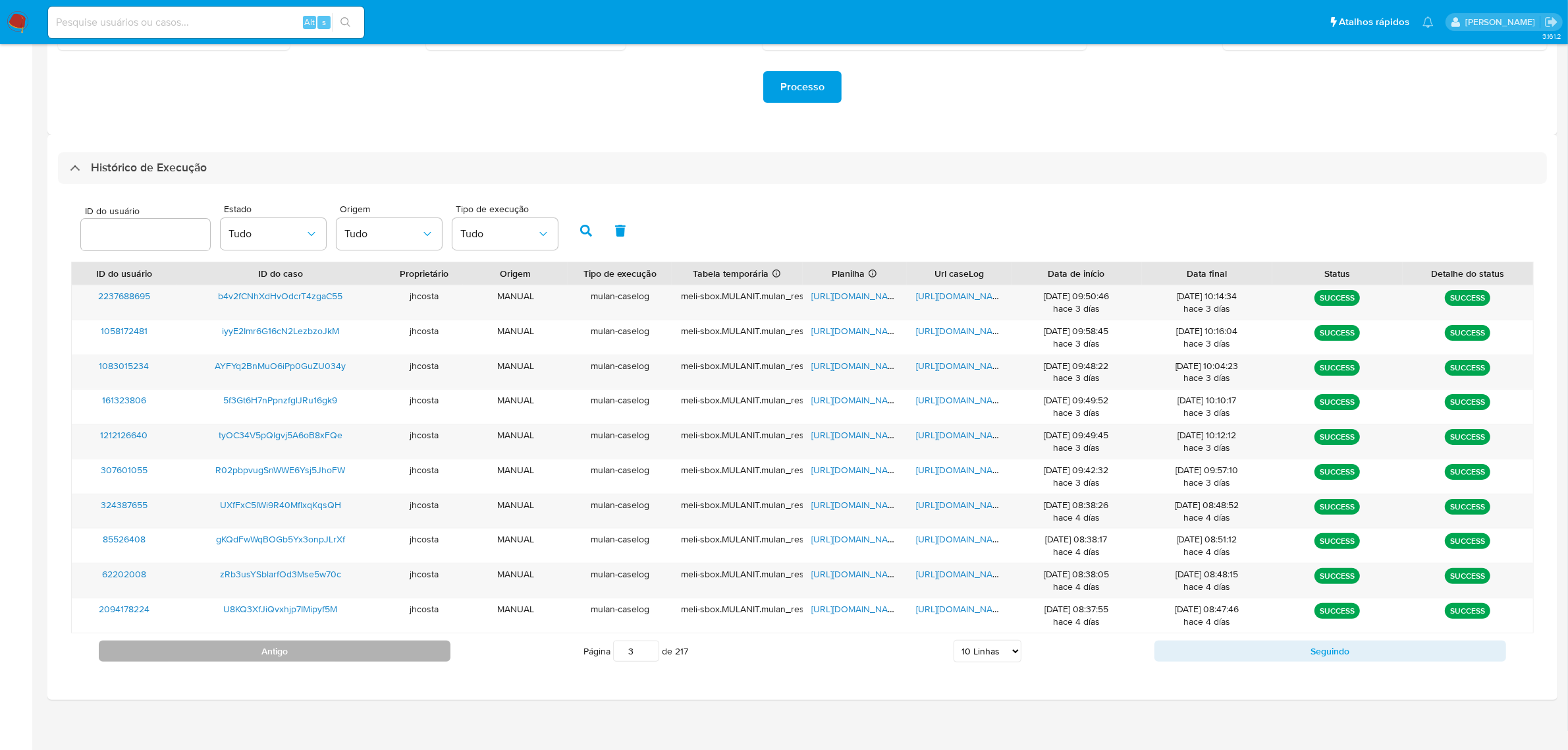
click at [305, 650] on button "Antigo" at bounding box center [275, 650] width 352 height 21
type input "2"
